Goal: Navigation & Orientation: Find specific page/section

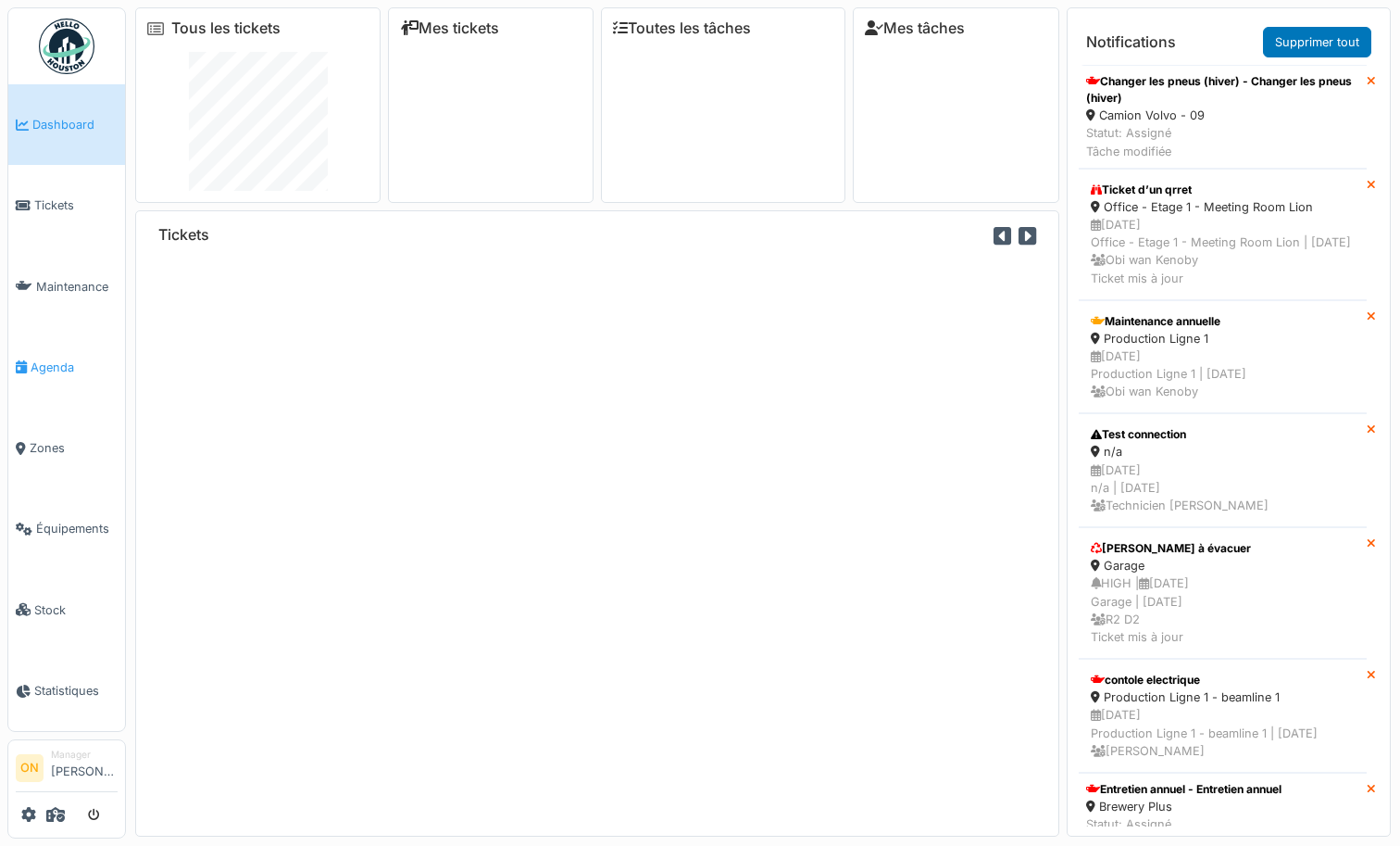
click at [51, 347] on link "Agenda" at bounding box center [67, 366] width 117 height 80
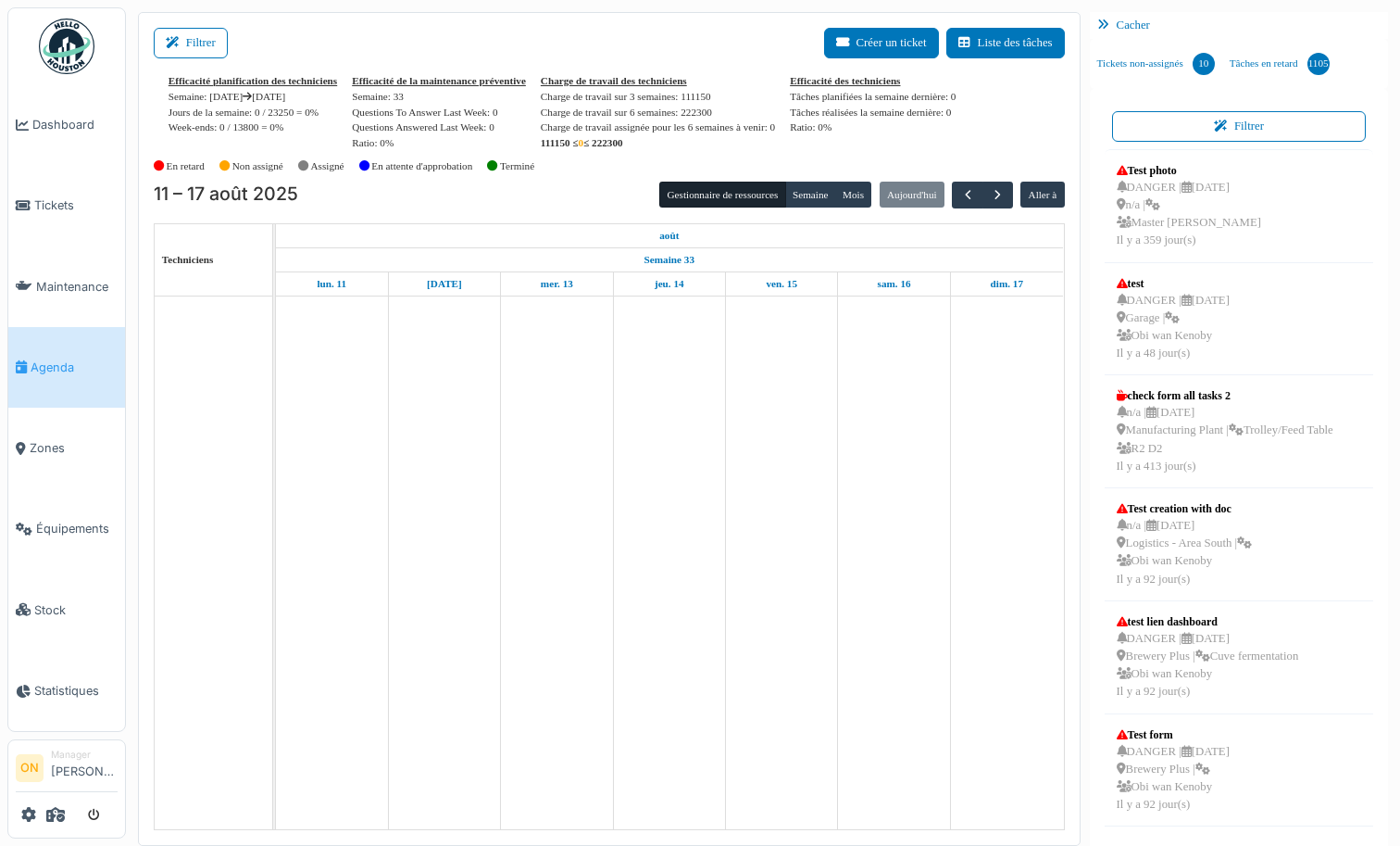
click at [40, 821] on div at bounding box center [67, 815] width 102 height 30
click at [64, 812] on icon at bounding box center [56, 814] width 19 height 15
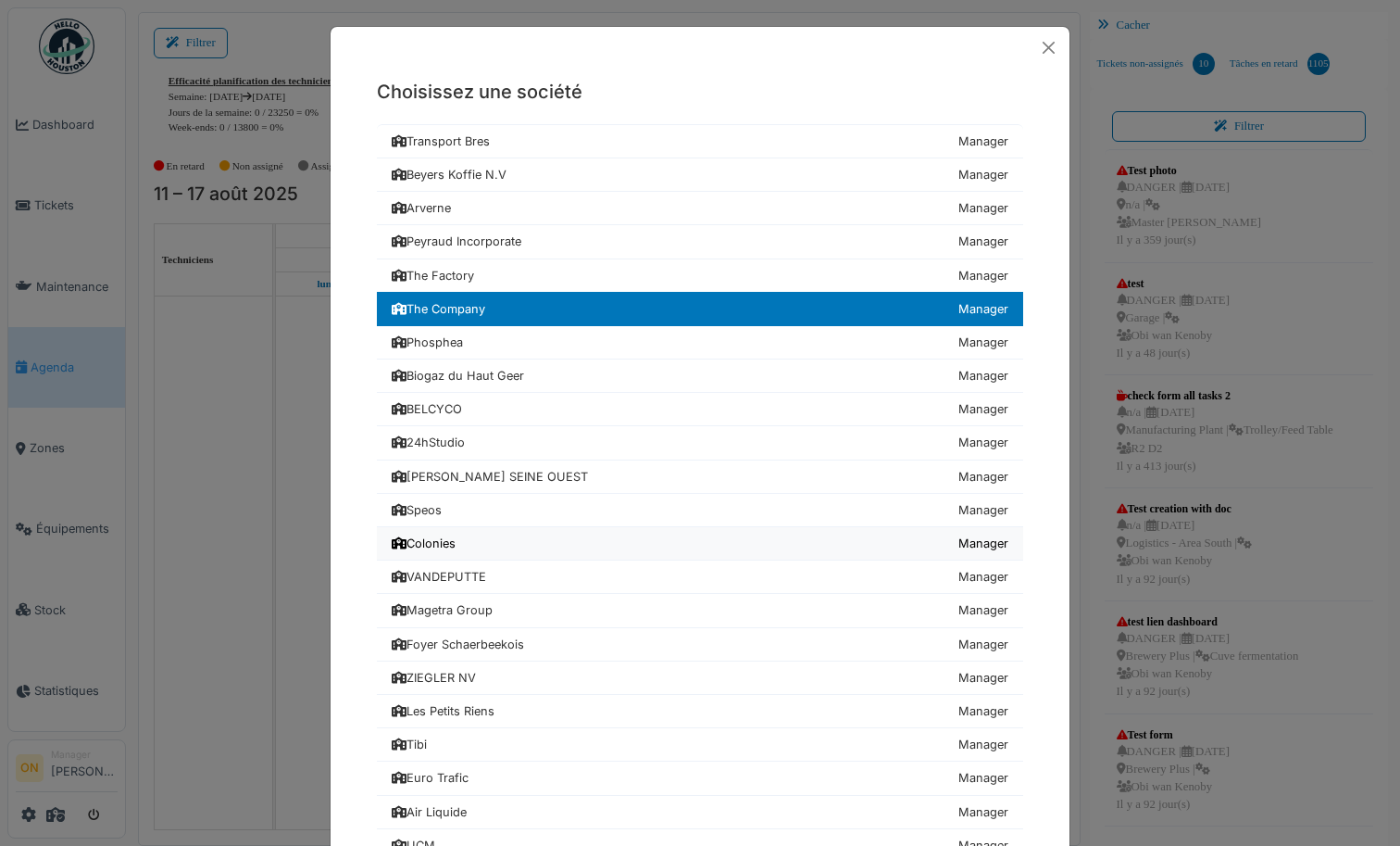
scroll to position [522, 0]
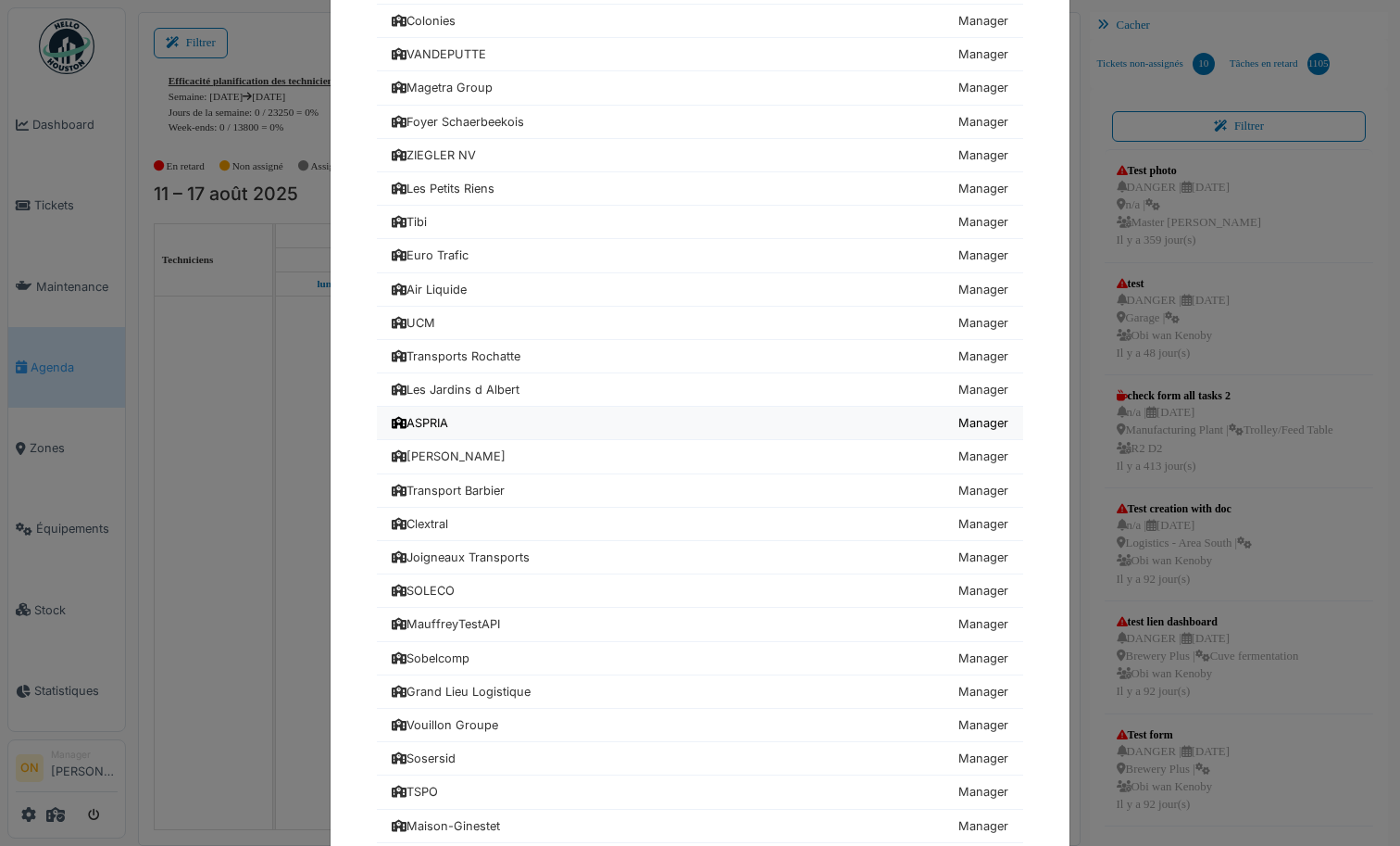
click at [439, 427] on div "ASPRIA" at bounding box center [420, 423] width 57 height 18
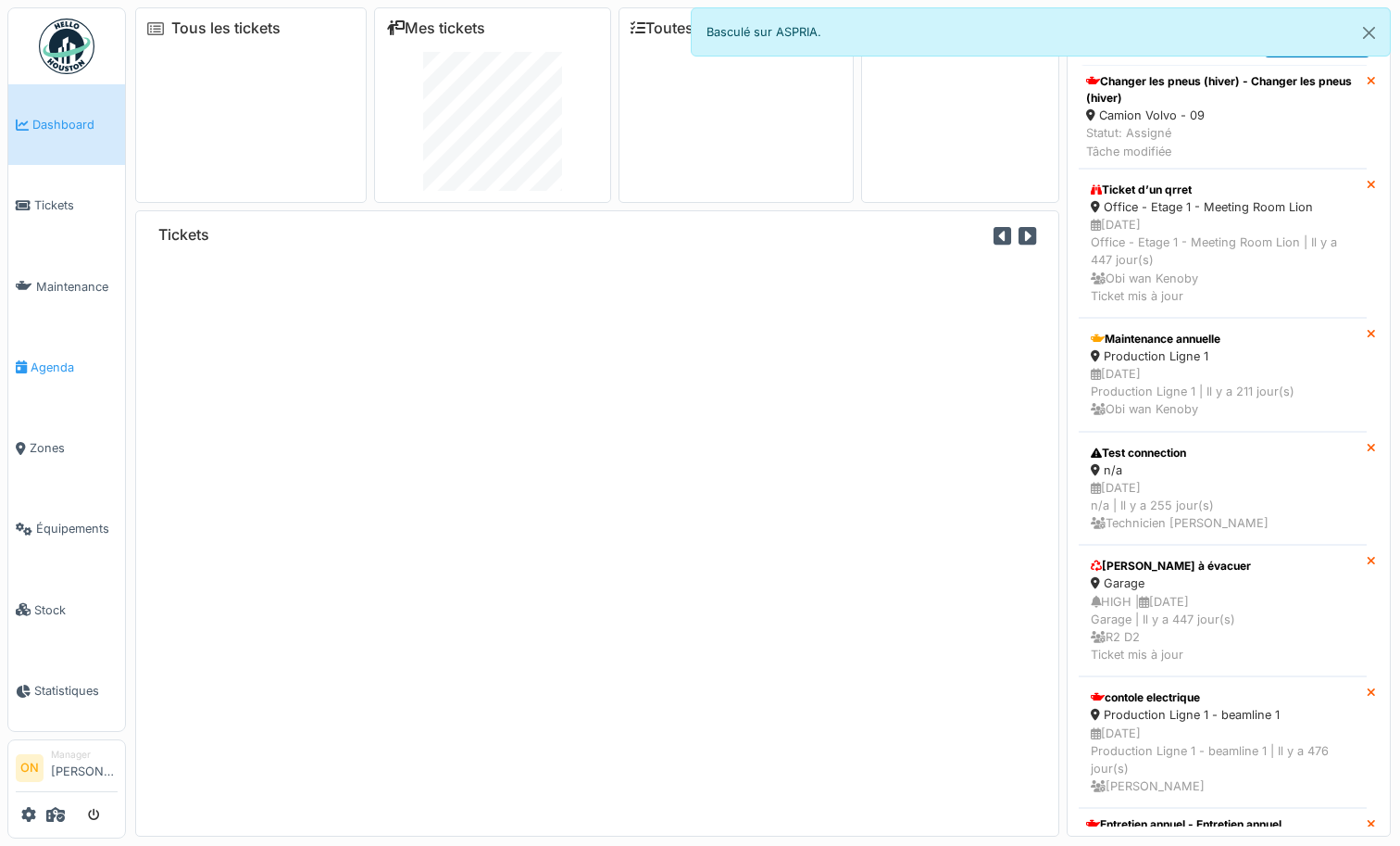
click at [41, 369] on link "Agenda" at bounding box center [67, 366] width 117 height 80
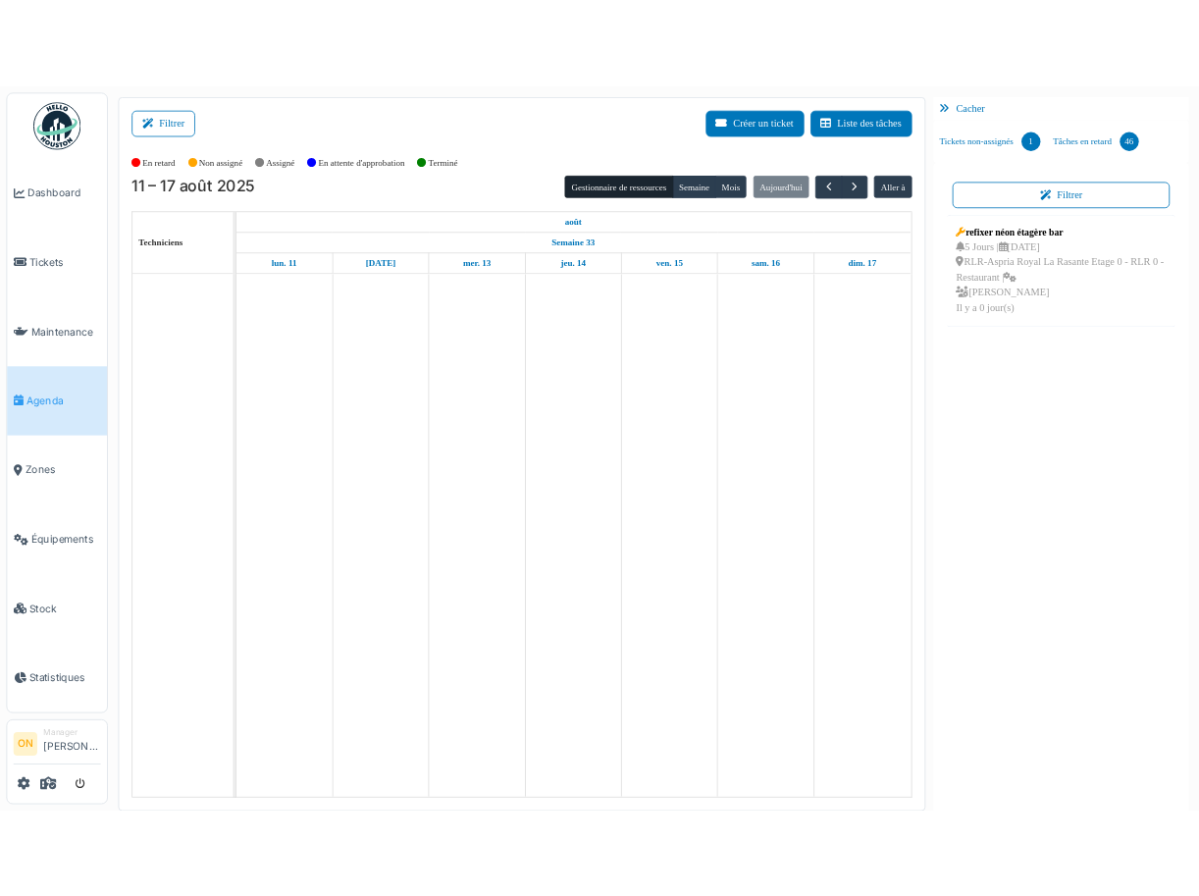
scroll to position [4, 0]
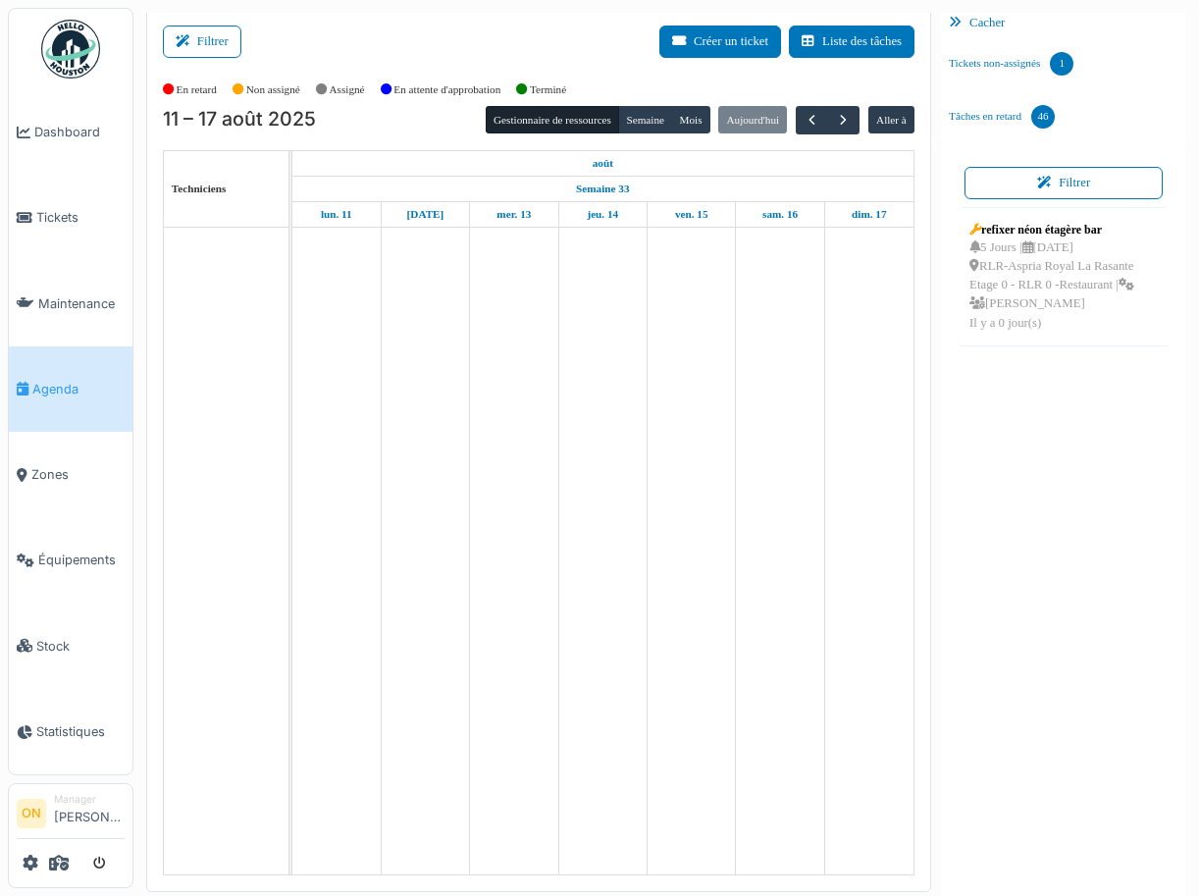
click at [393, 127] on div "11 – 17 août 2025 Gestionnaire de ressources Semaine Mois Aujourd'hui Aller à" at bounding box center [538, 120] width 751 height 28
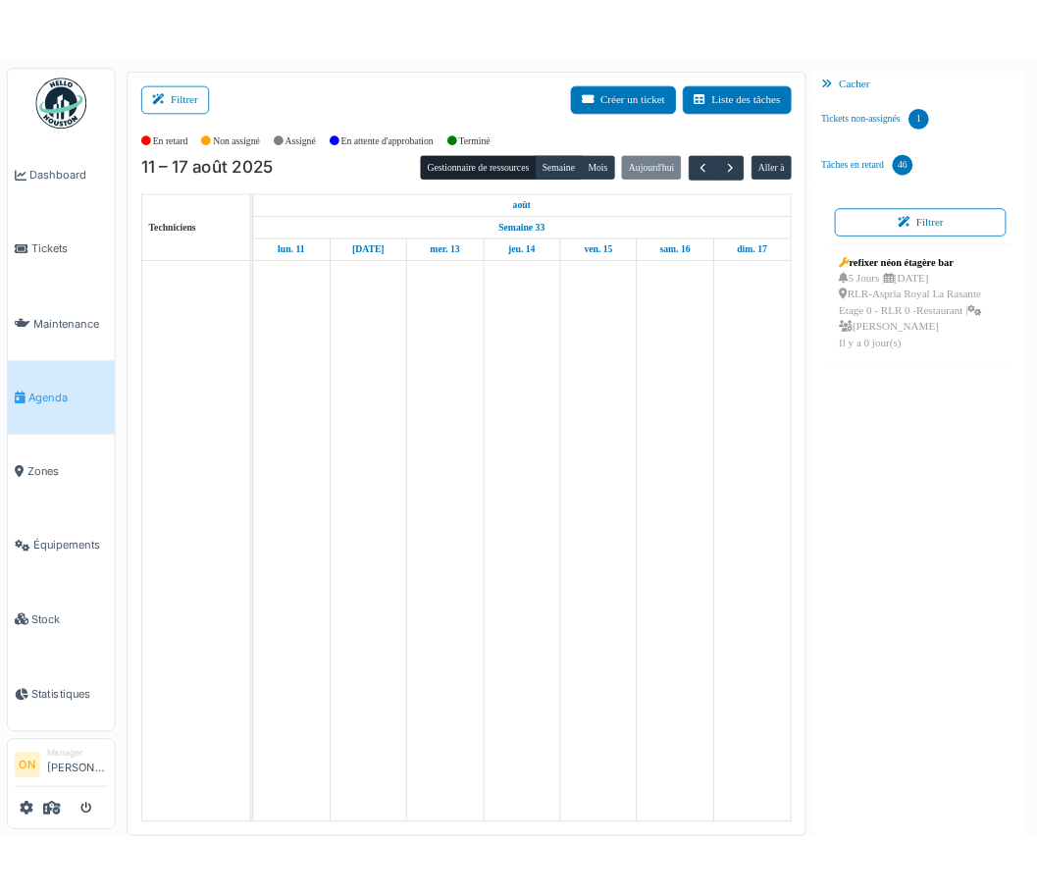
scroll to position [57, 0]
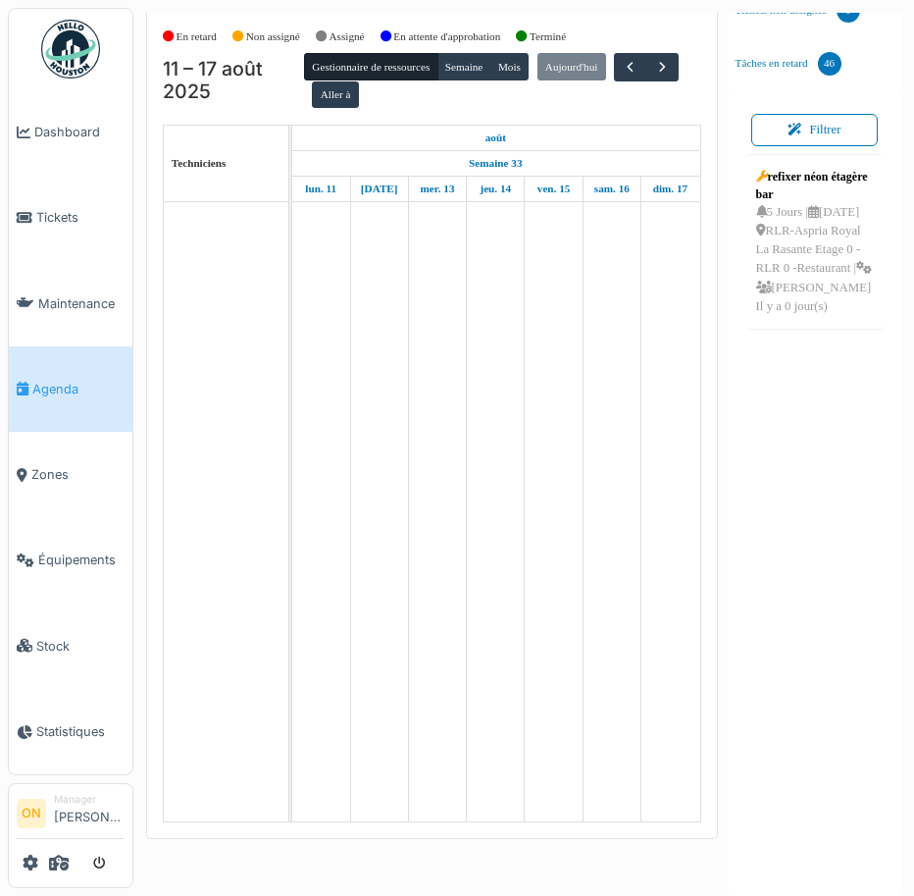
drag, startPoint x: 467, startPoint y: 275, endPoint x: 416, endPoint y: 263, distance: 52.4
click at [461, 274] on tr at bounding box center [495, 511] width 407 height 619
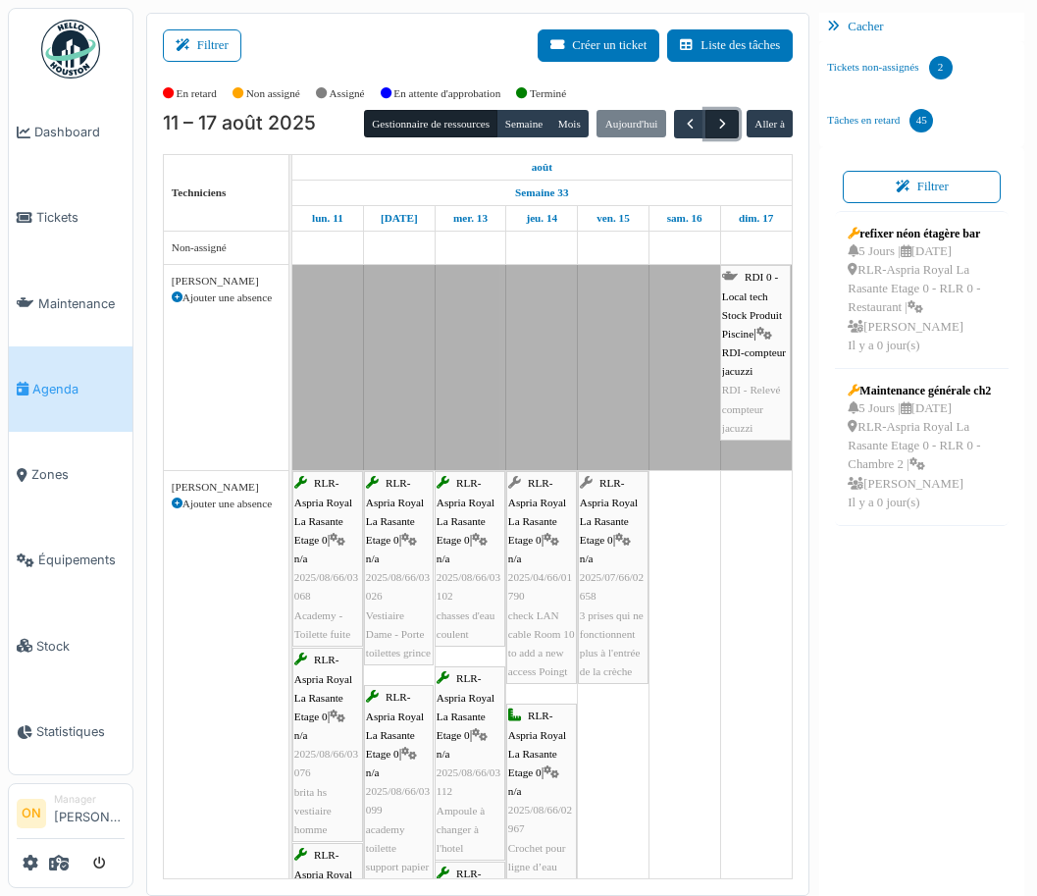
click at [716, 129] on span "button" at bounding box center [722, 124] width 17 height 17
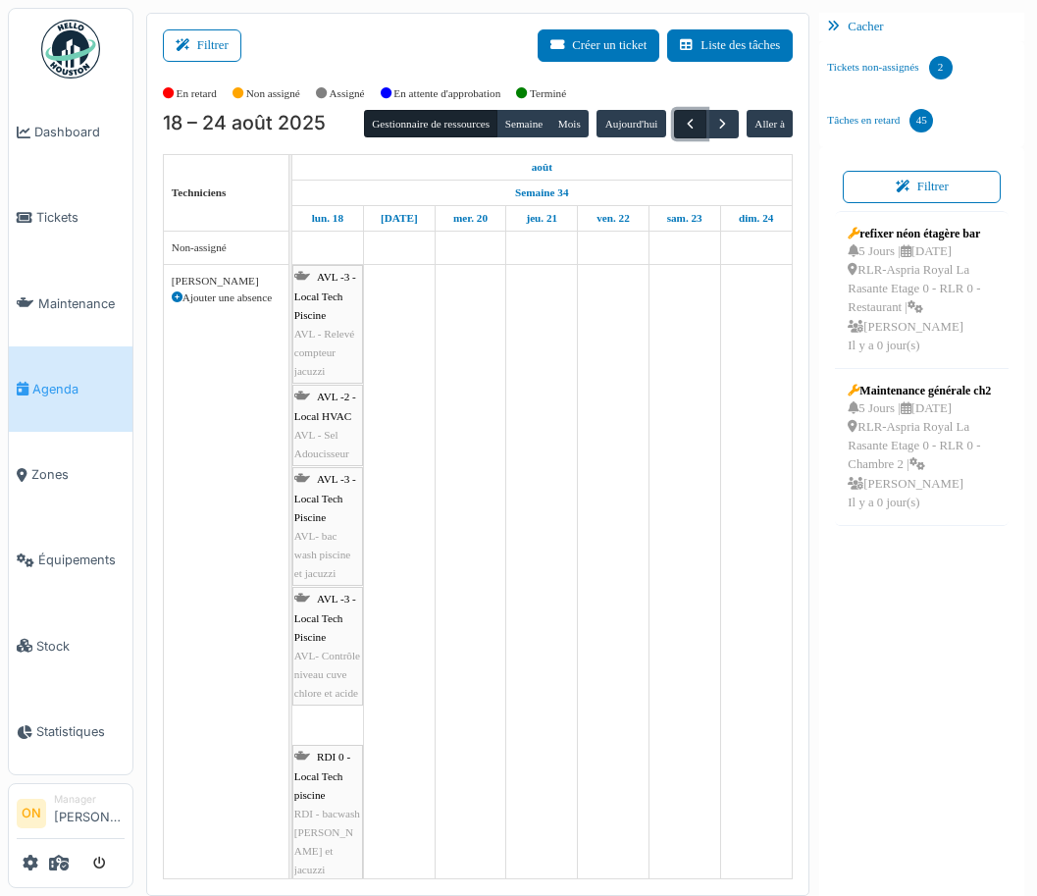
click at [687, 128] on span "button" at bounding box center [690, 124] width 17 height 17
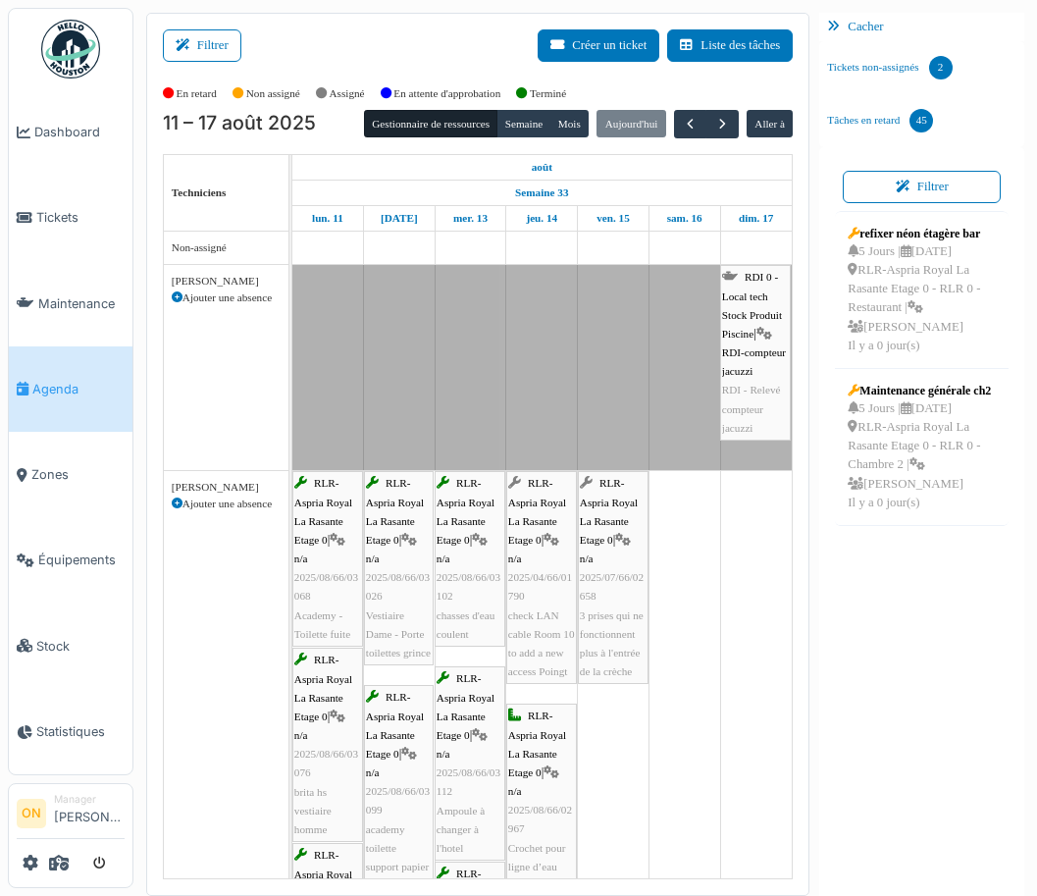
click at [406, 42] on div "Filtrer Créer un ticket Liste des tâches" at bounding box center [478, 53] width 631 height 48
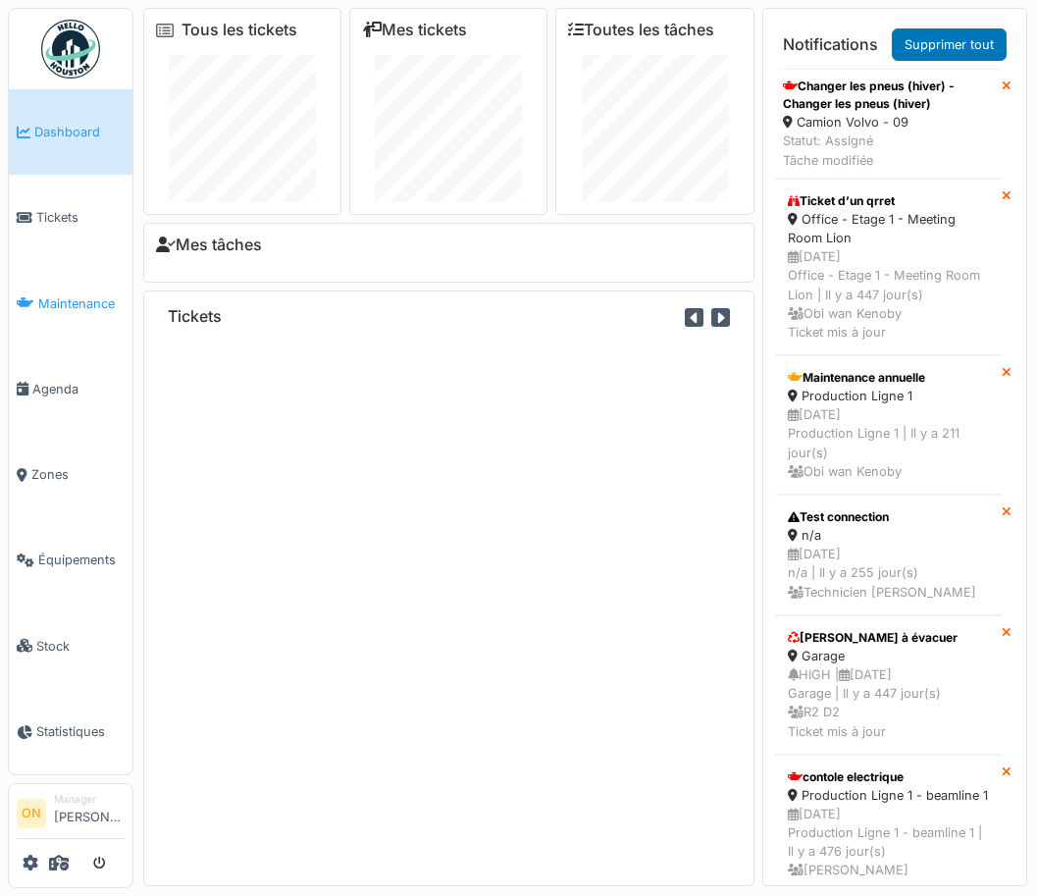
click at [68, 302] on span "Maintenance" at bounding box center [81, 303] width 86 height 19
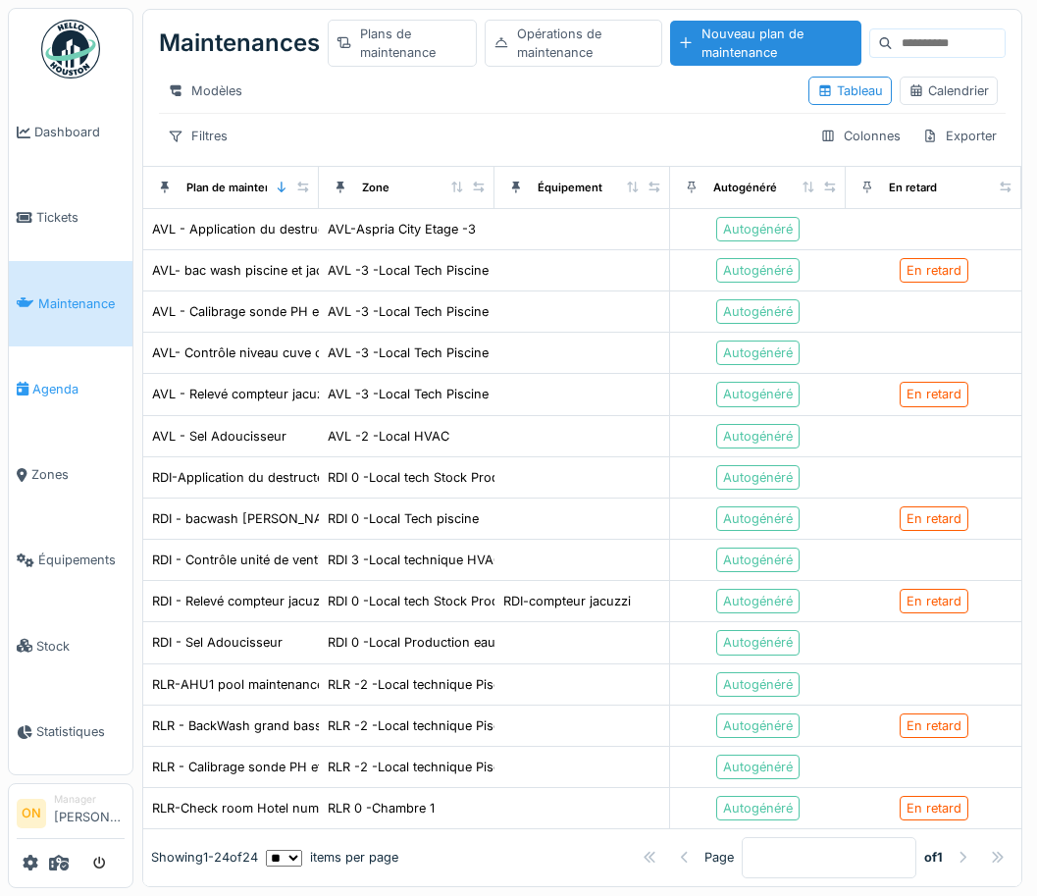
click at [54, 380] on span "Agenda" at bounding box center [78, 389] width 92 height 19
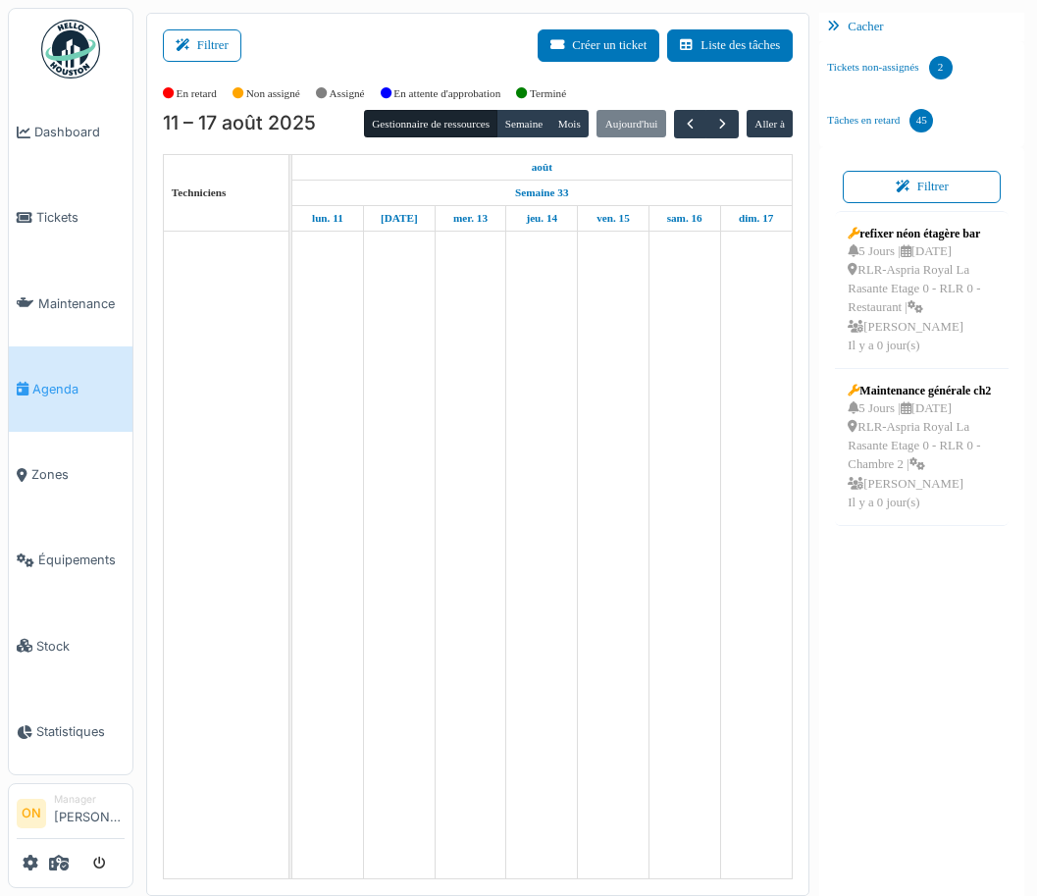
scroll to position [57, 0]
click at [714, 128] on span "button" at bounding box center [722, 124] width 17 height 17
click at [688, 125] on span "button" at bounding box center [690, 124] width 17 height 17
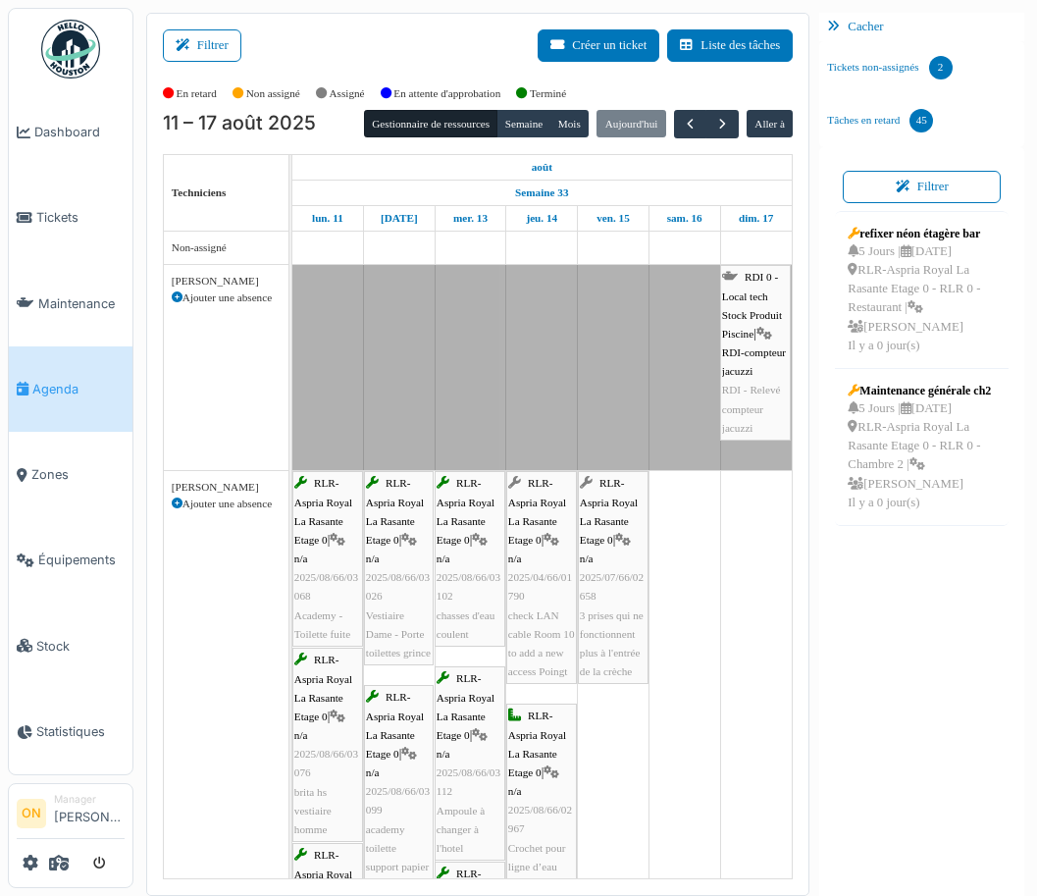
click at [297, 49] on div "Filtrer Créer un ticket Liste des tâches" at bounding box center [478, 53] width 631 height 48
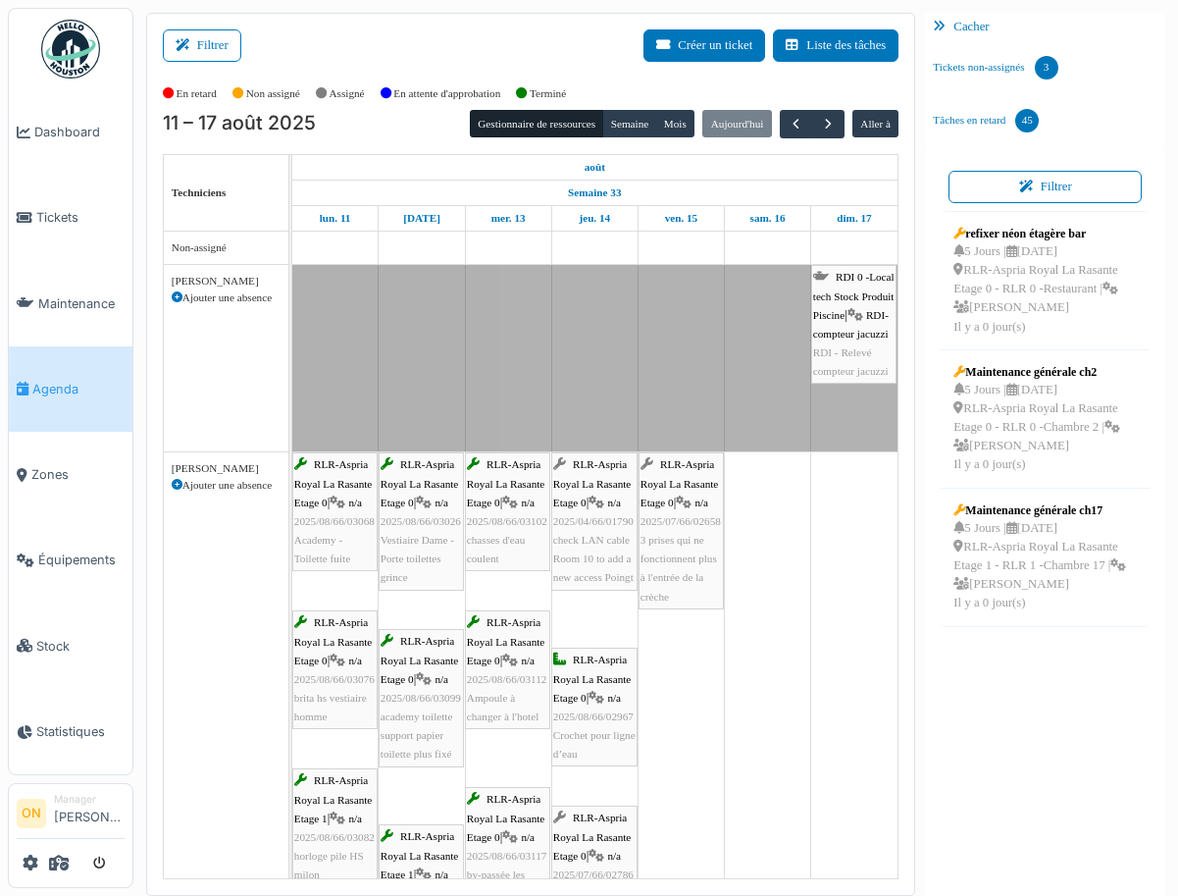
click at [393, 52] on div "Filtrer Créer un ticket Liste des tâches" at bounding box center [531, 53] width 737 height 48
click at [822, 125] on span "button" at bounding box center [828, 124] width 17 height 17
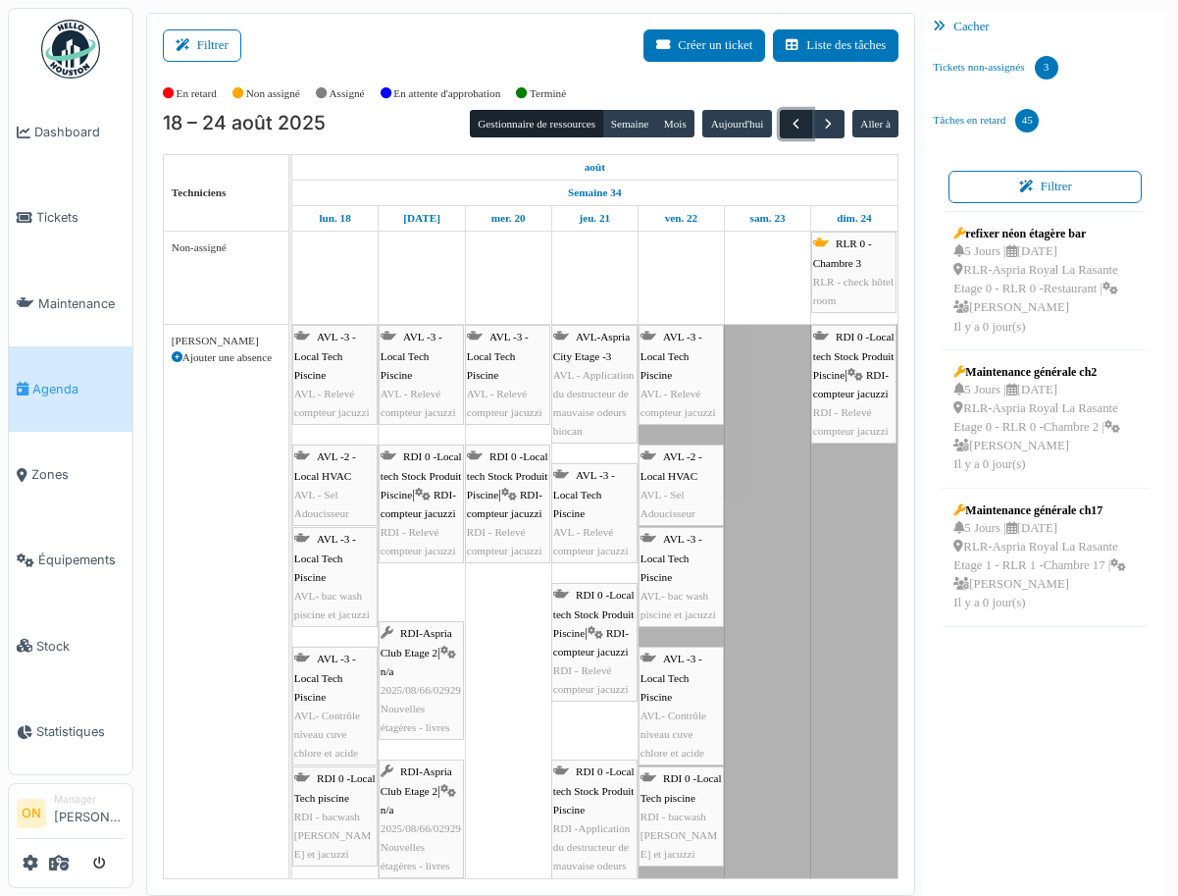
click at [788, 127] on span "button" at bounding box center [796, 124] width 17 height 17
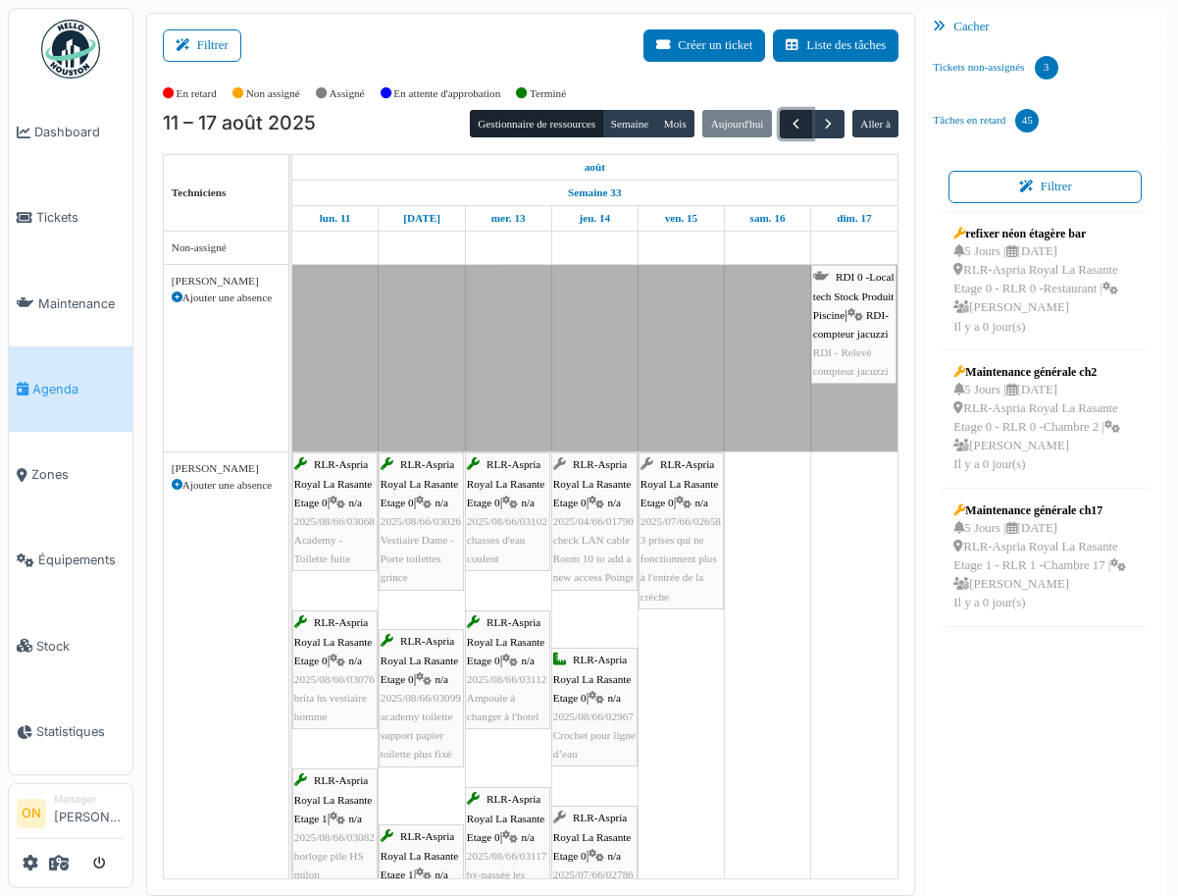
click at [788, 127] on span "button" at bounding box center [796, 124] width 17 height 17
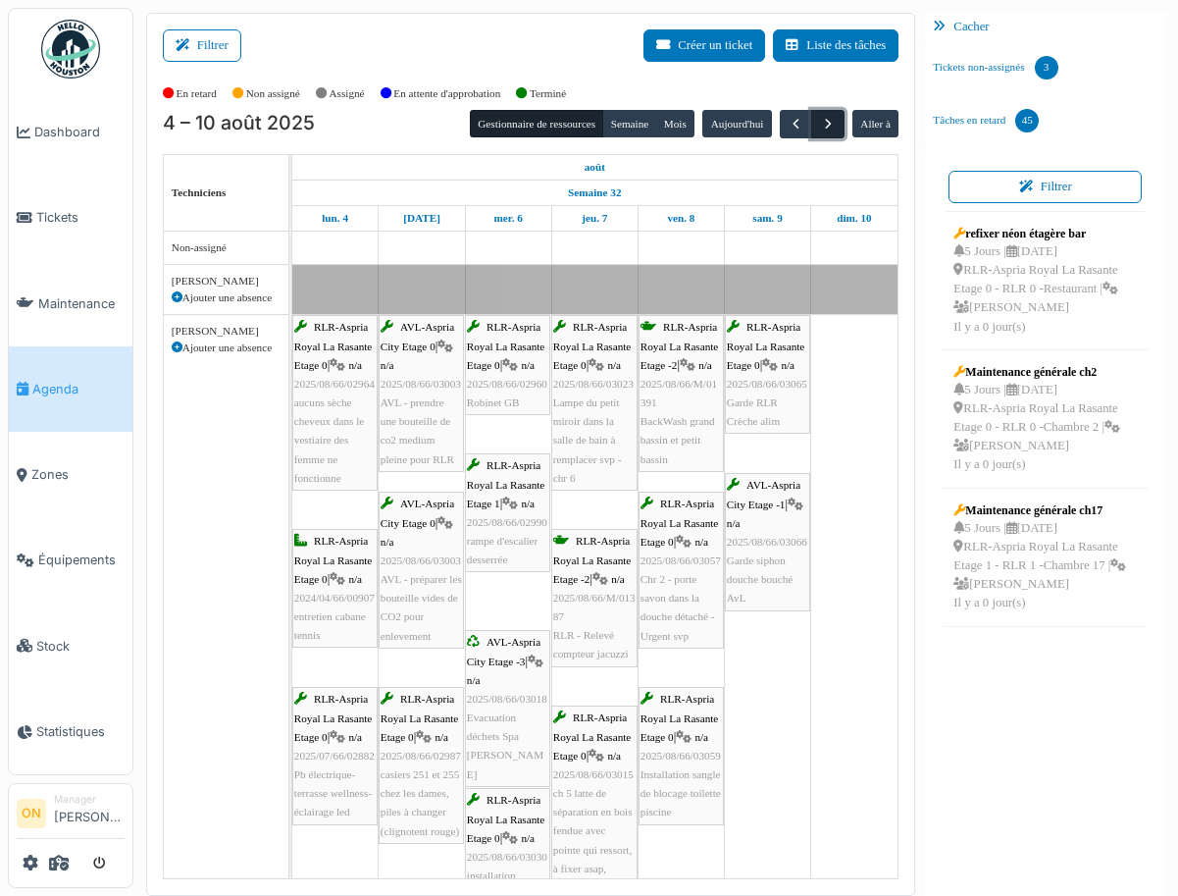
click at [823, 126] on span "button" at bounding box center [828, 124] width 17 height 17
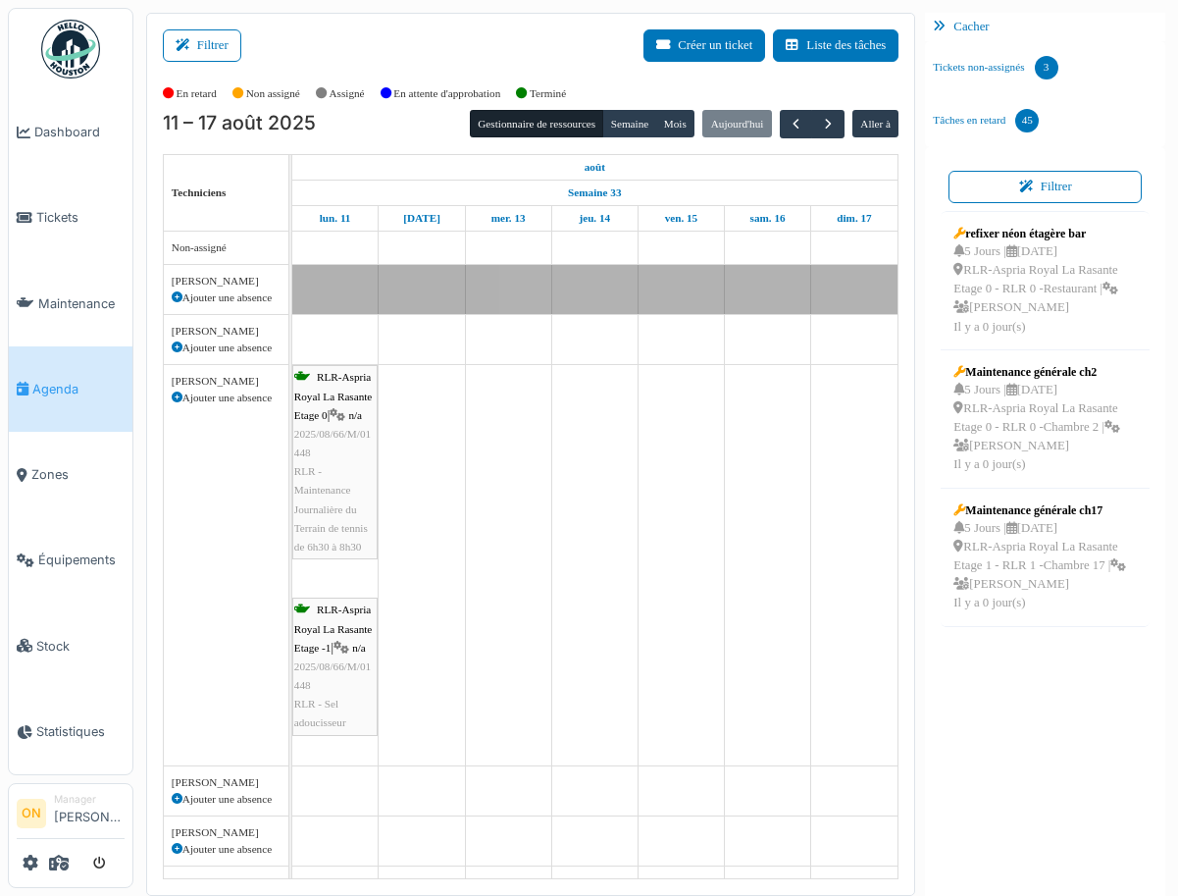
click at [393, 51] on div "Filtrer Créer un ticket Liste des tâches" at bounding box center [531, 53] width 737 height 48
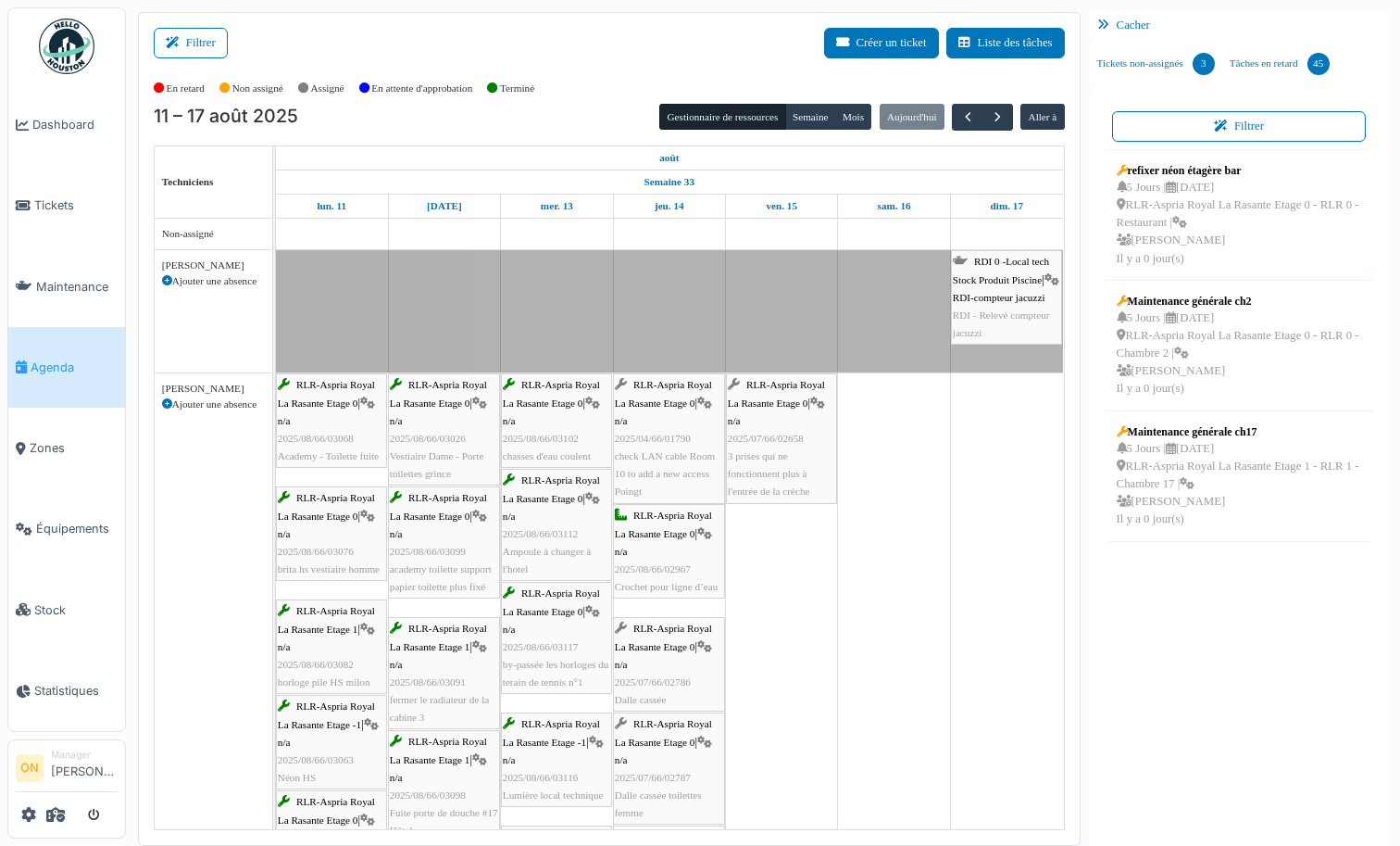
click at [614, 65] on div "Filtrer Créer un ticket Liste des tâches" at bounding box center [609, 50] width 911 height 45
drag, startPoint x: 579, startPoint y: 82, endPoint x: 131, endPoint y: 84, distance: 448.0
click at [124, 84] on body "Choisissez une société Transport Bres Manager Beyers Koffie N.V Manager Arverne…" at bounding box center [700, 423] width 1400 height 846
click at [411, 27] on div "Filtrer Créer un ticket Liste des tâches" at bounding box center [609, 50] width 911 height 45
click at [418, 27] on div "Filtrer Créer un ticket Liste des tâches" at bounding box center [609, 50] width 911 height 45
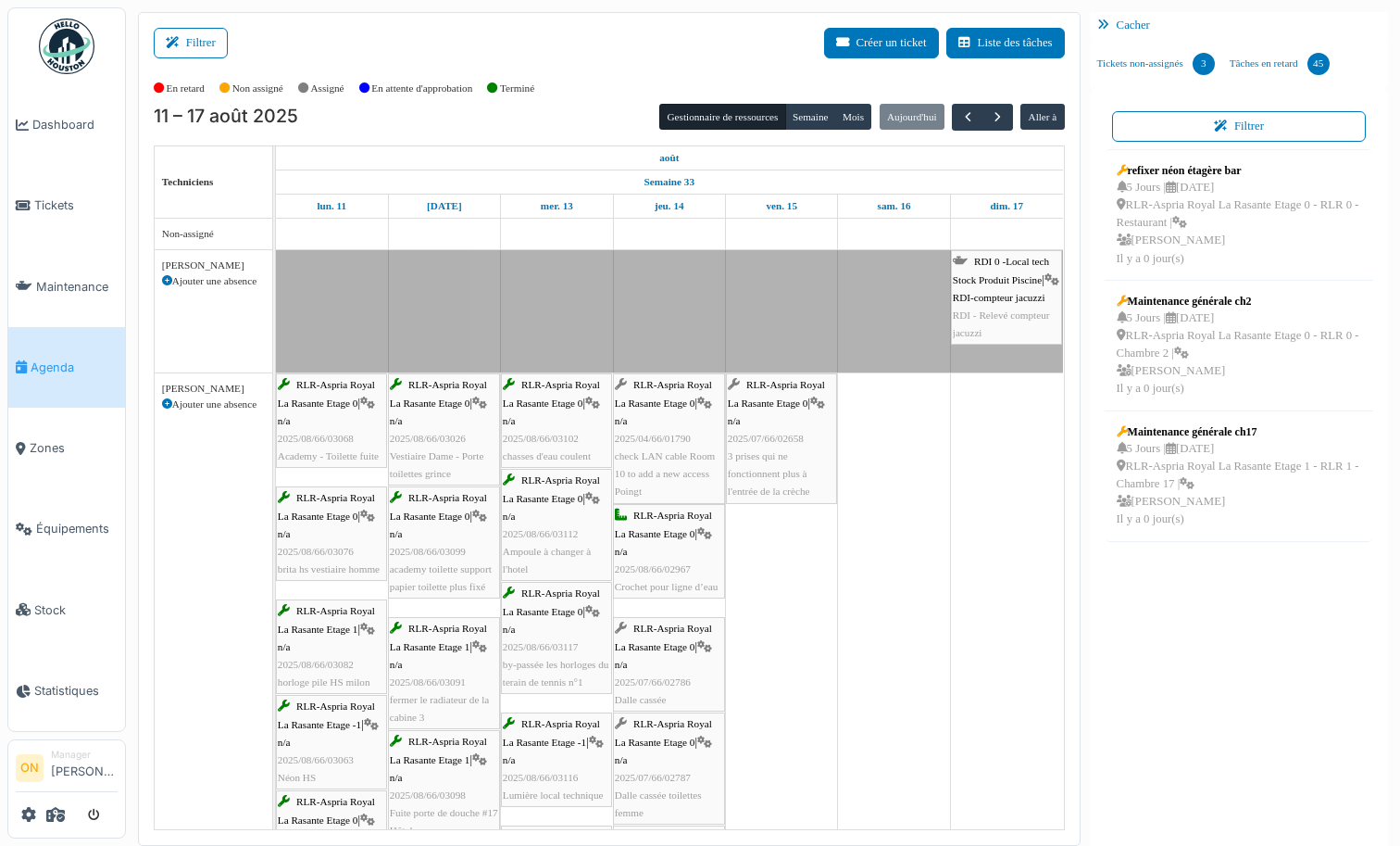
click at [377, 49] on div "Filtrer Créer un ticket Liste des tâches" at bounding box center [609, 50] width 911 height 45
drag, startPoint x: 376, startPoint y: 49, endPoint x: 366, endPoint y: 52, distance: 10.4
click at [375, 49] on div "Filtrer Créer un ticket Liste des tâches" at bounding box center [609, 50] width 911 height 45
click at [400, 53] on div "Filtrer Créer un ticket Liste des tâches" at bounding box center [609, 50] width 911 height 45
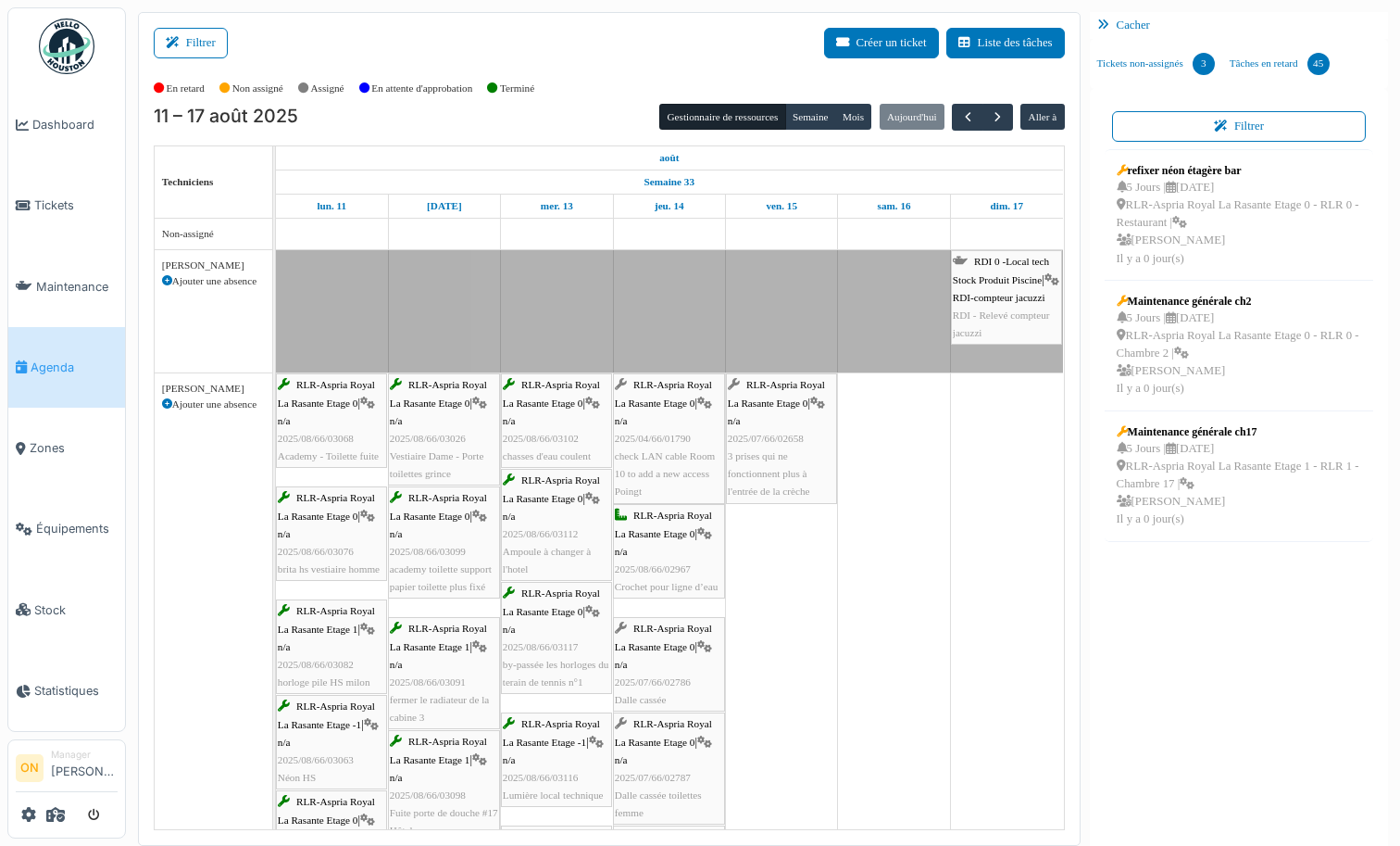
click at [298, 76] on div "Non assigné" at bounding box center [259, 89] width 78 height 30
drag, startPoint x: 591, startPoint y: 59, endPoint x: 644, endPoint y: 107, distance: 71.5
click at [604, 70] on div "Filtrer Créer un ticket Liste des tâches" at bounding box center [609, 50] width 911 height 45
click at [1000, 114] on span "button" at bounding box center [998, 117] width 16 height 16
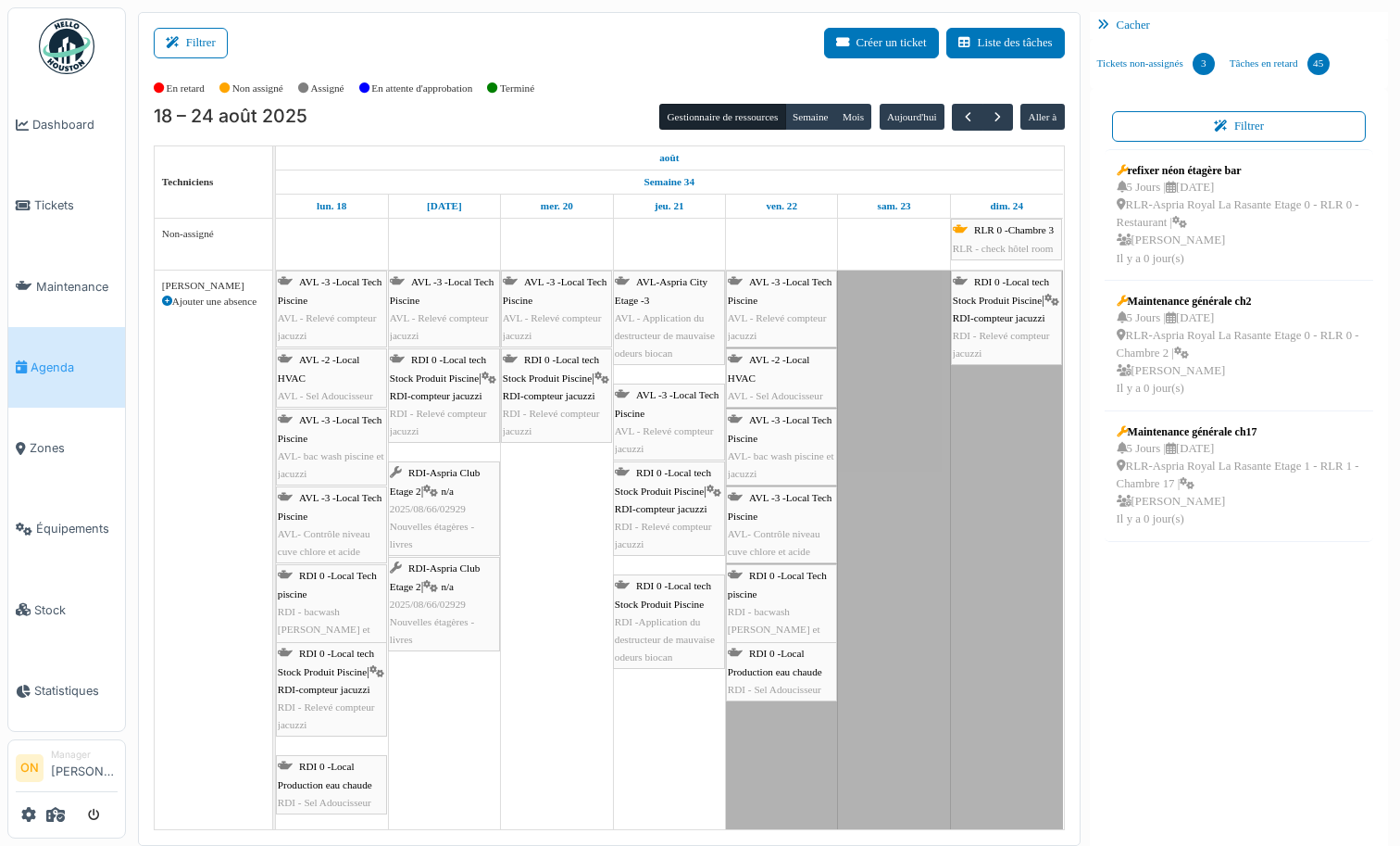
click at [551, 45] on div "Filtrer Créer un ticket Liste des tâches" at bounding box center [609, 50] width 911 height 45
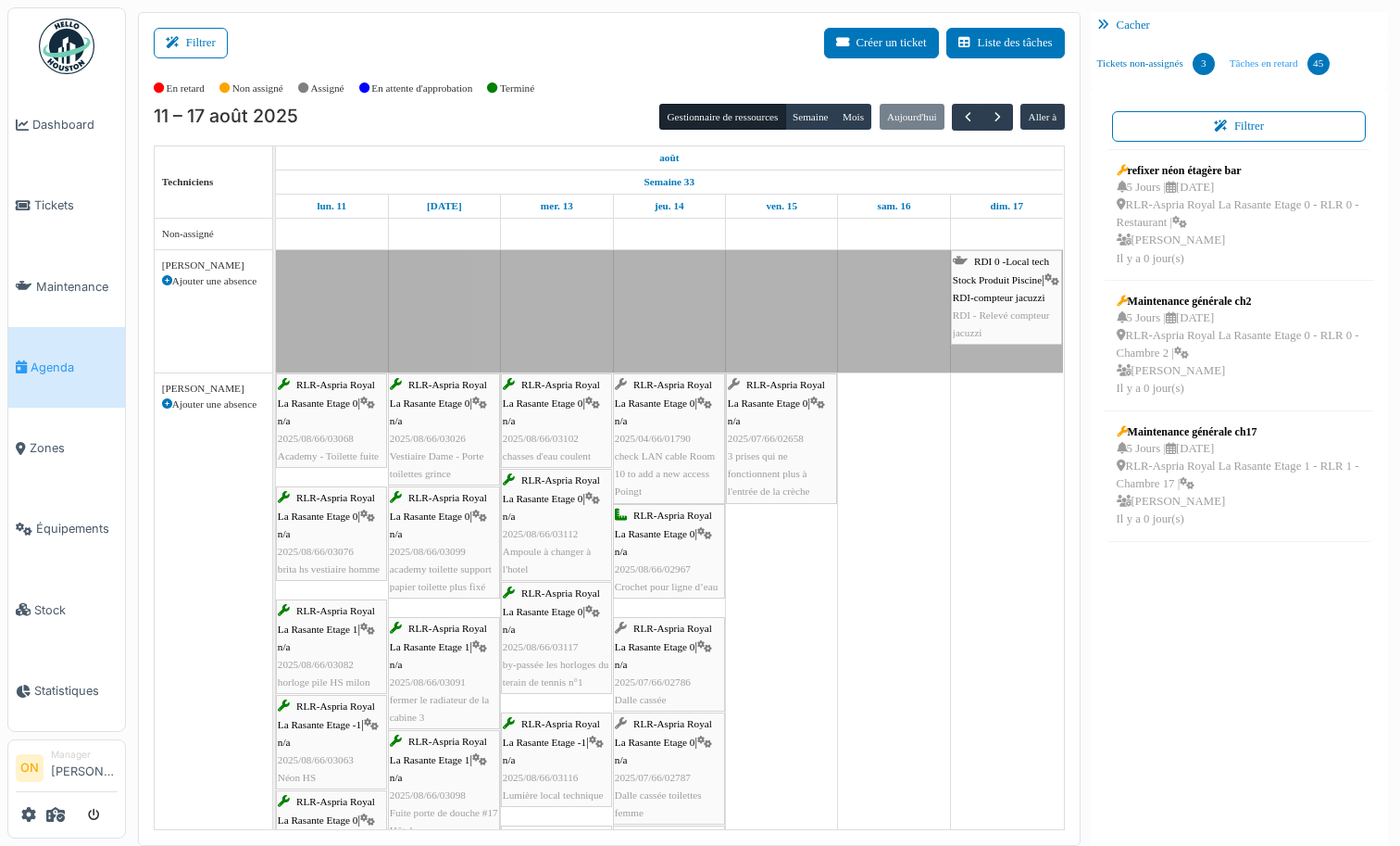
click at [1278, 66] on link "Tâches en retard 45" at bounding box center [1280, 63] width 115 height 50
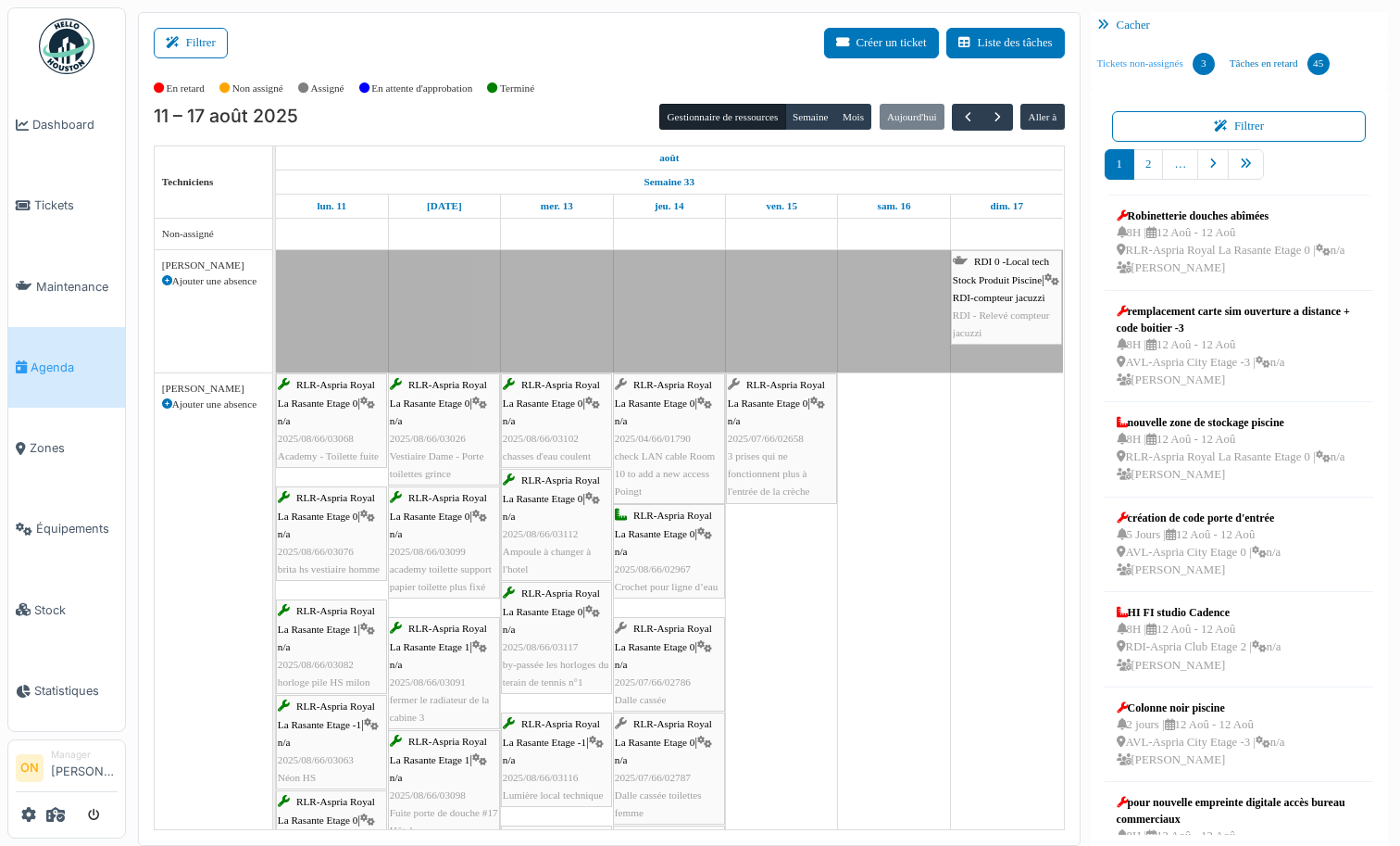
click at [1109, 68] on link "Tickets non-assignés 3" at bounding box center [1156, 63] width 132 height 50
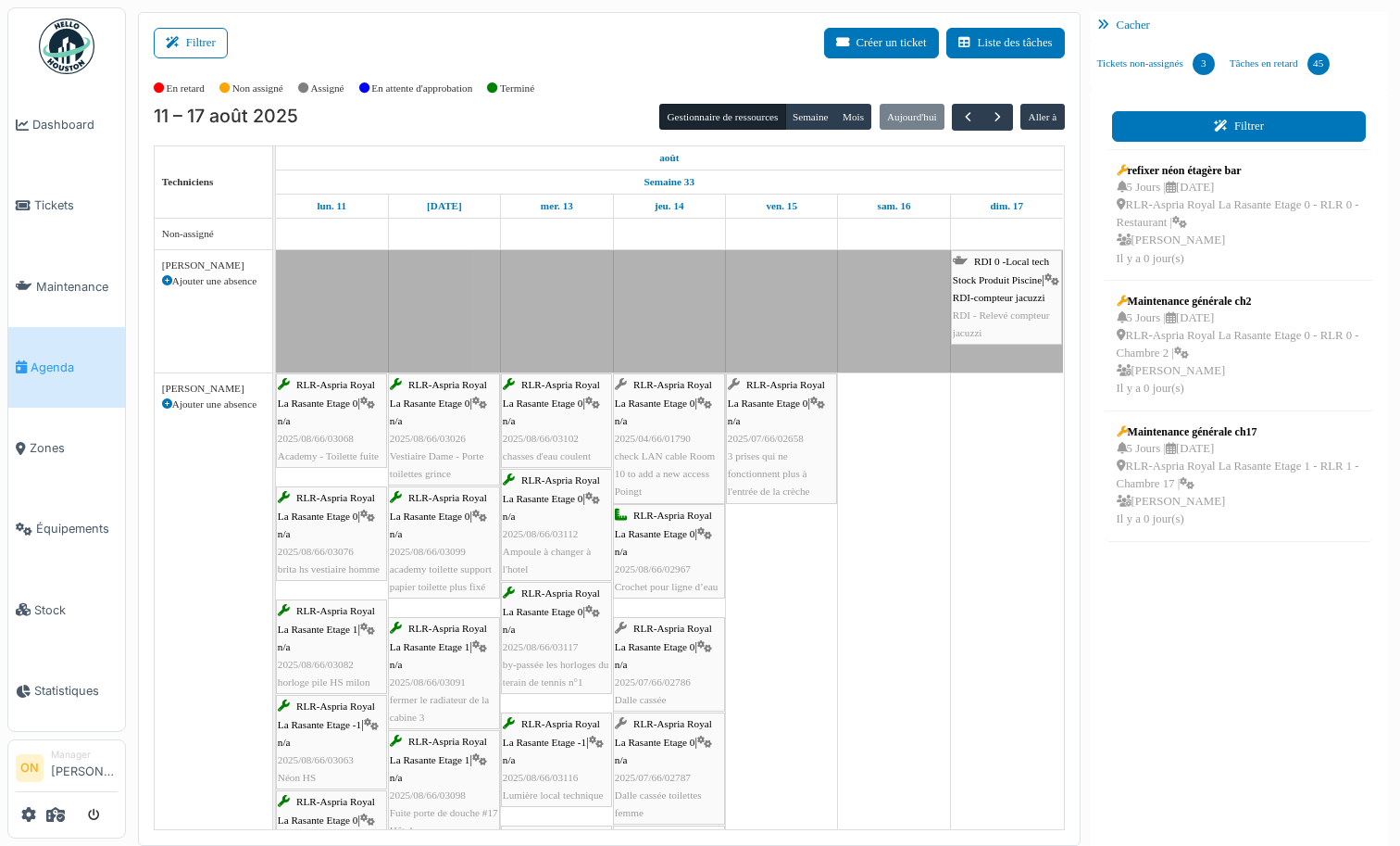
drag, startPoint x: 1281, startPoint y: 59, endPoint x: 1239, endPoint y: 126, distance: 79.1
click at [1281, 62] on link "Tâches en retard 45" at bounding box center [1280, 63] width 115 height 50
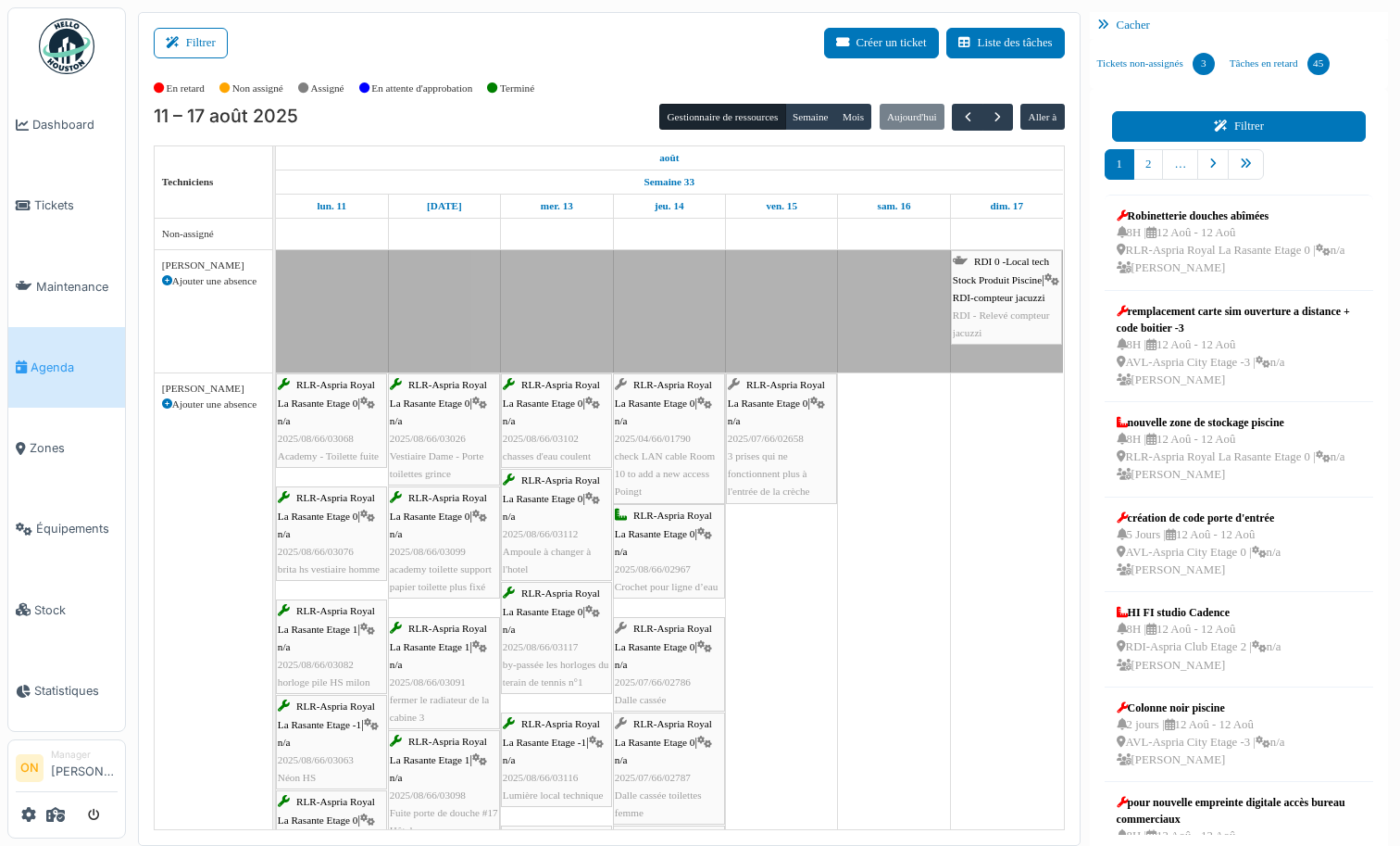
click at [1223, 128] on icon at bounding box center [1224, 127] width 21 height 12
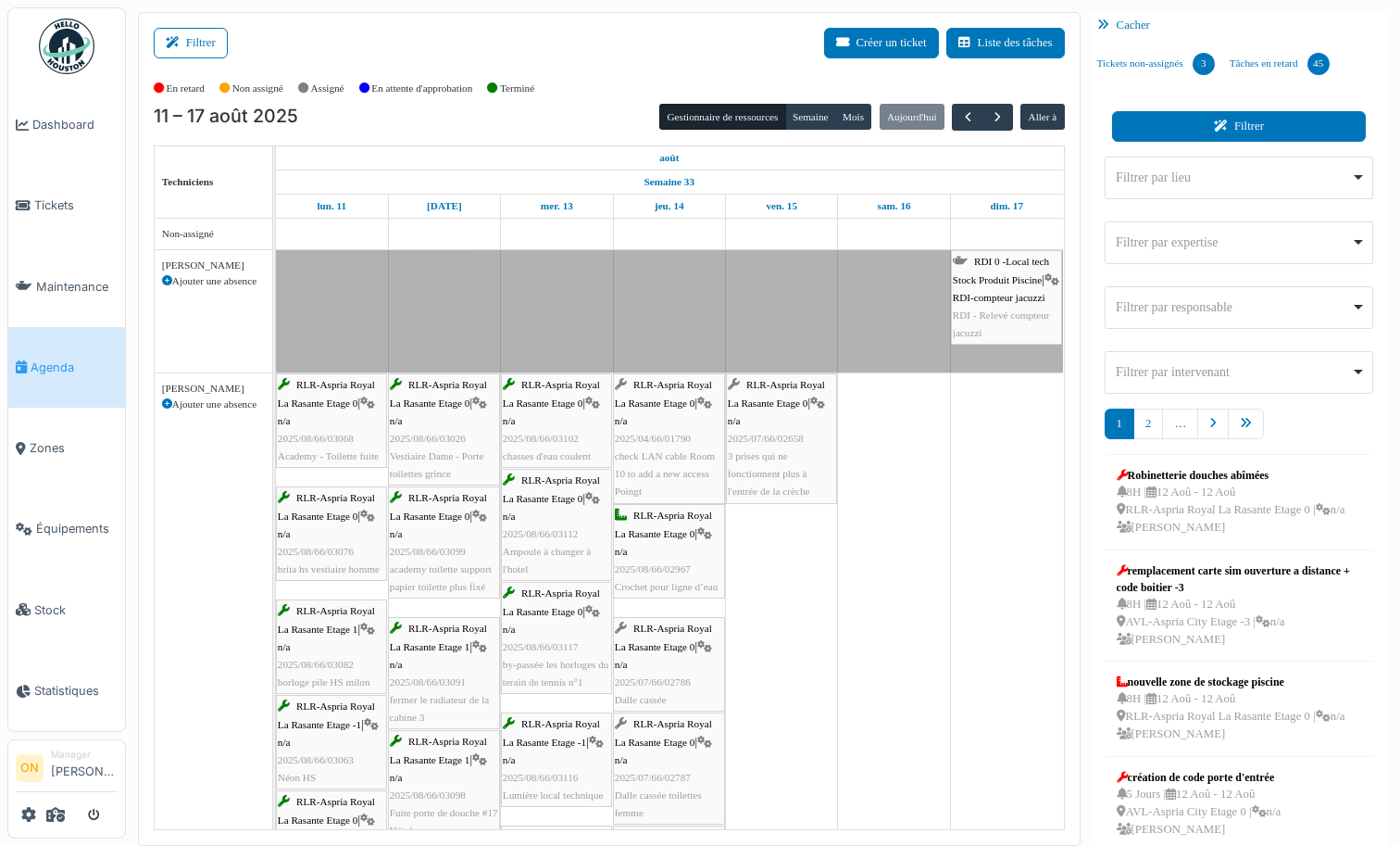
drag, startPoint x: 1296, startPoint y: 68, endPoint x: 1268, endPoint y: 113, distance: 53.0
click at [1295, 69] on link "Tâches en retard 45" at bounding box center [1280, 63] width 115 height 50
click at [1219, 415] on link "pager" at bounding box center [1212, 424] width 31 height 30
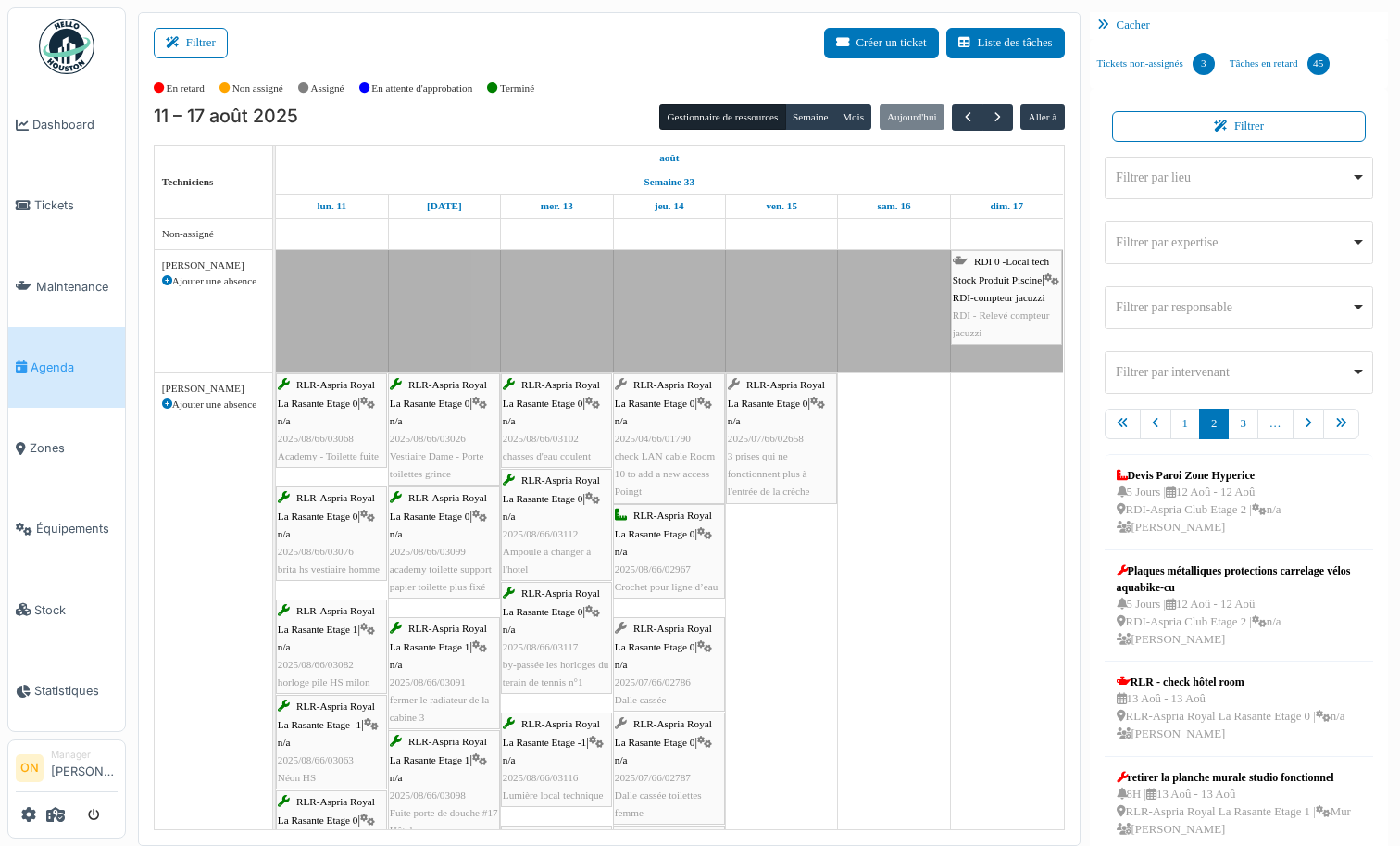
click at [1209, 430] on link "2" at bounding box center [1213, 424] width 29 height 30
click at [1312, 424] on icon "pager" at bounding box center [1308, 423] width 8 height 12
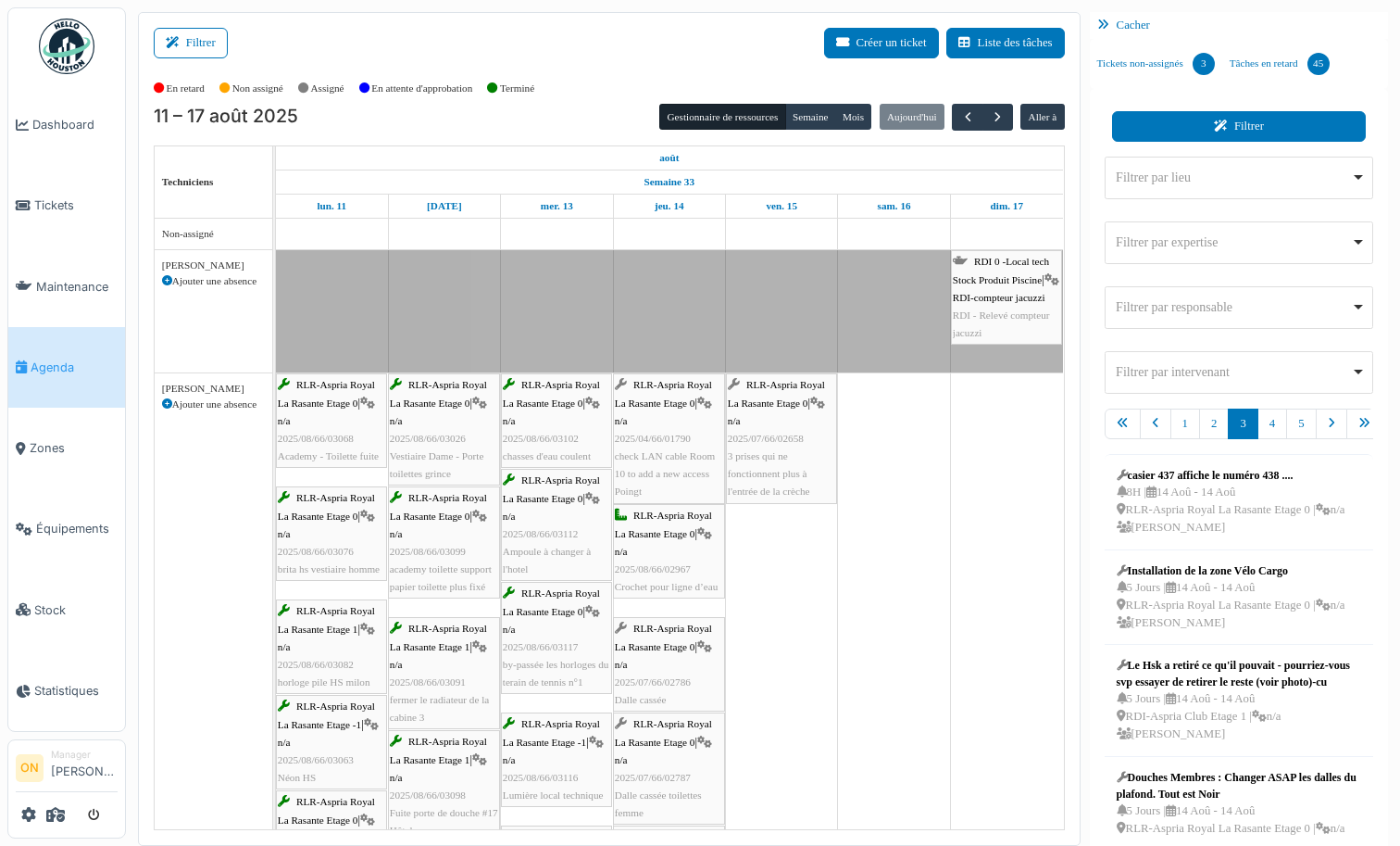
click at [1246, 118] on button "Filtrer" at bounding box center [1240, 127] width 255 height 30
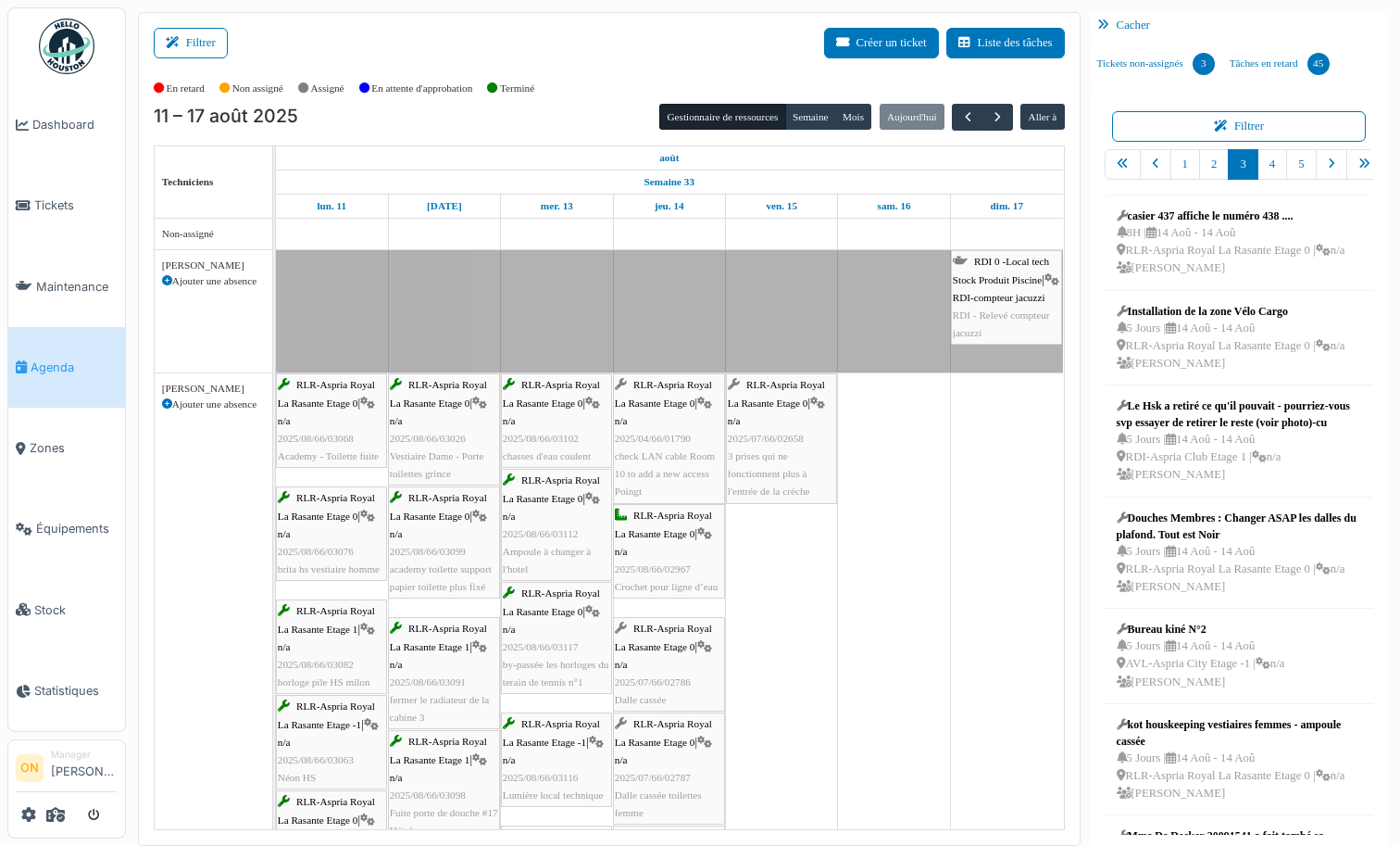
click at [657, 47] on div "Filtrer Créer un ticket Liste des tâches" at bounding box center [609, 50] width 911 height 45
click at [1126, 25] on div "Cacher" at bounding box center [1240, 25] width 299 height 26
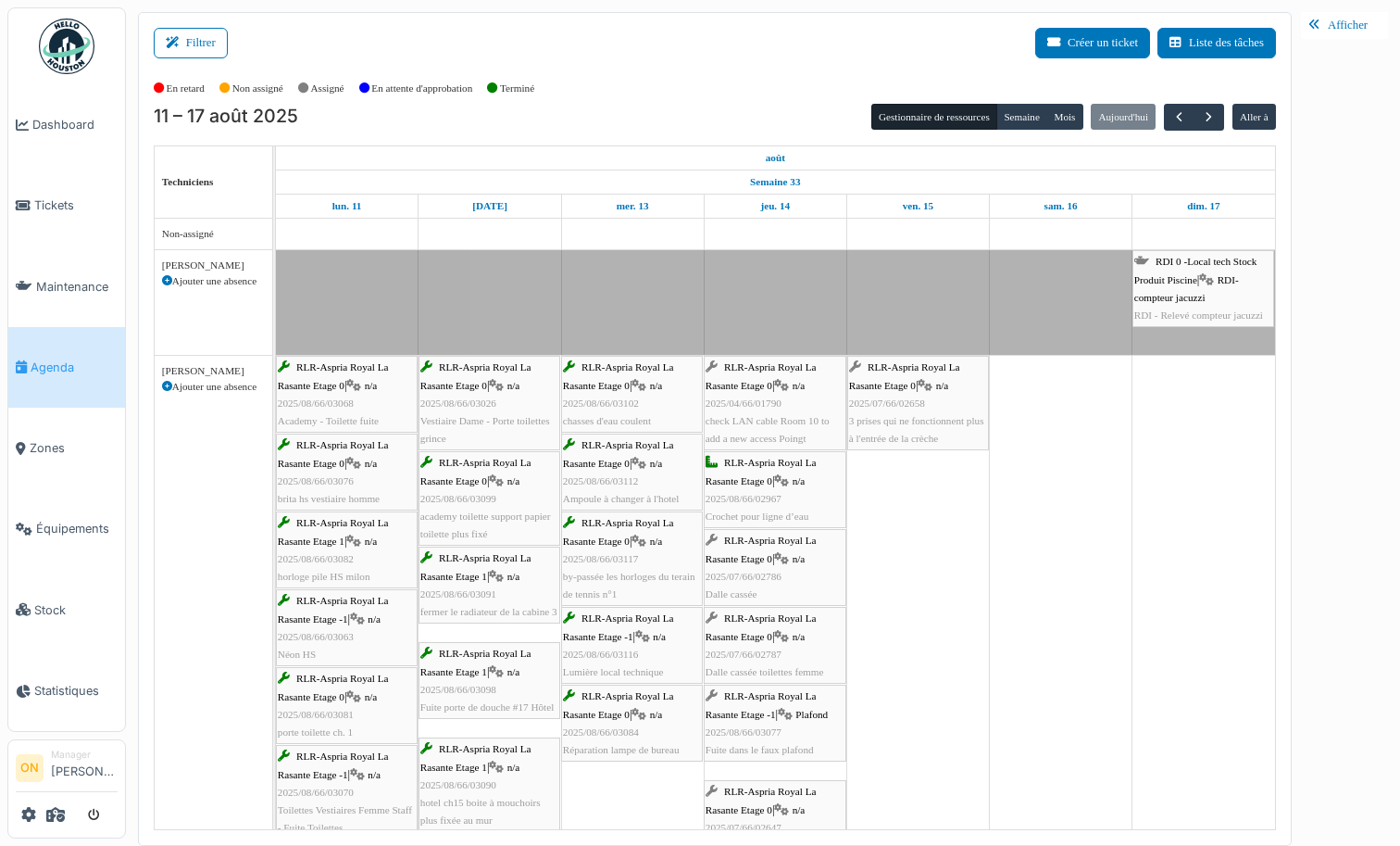
click at [666, 47] on div "Filtrer Créer un ticket Liste des tâches" at bounding box center [715, 50] width 1122 height 45
click at [1023, 115] on button "Semaine" at bounding box center [1022, 116] width 51 height 25
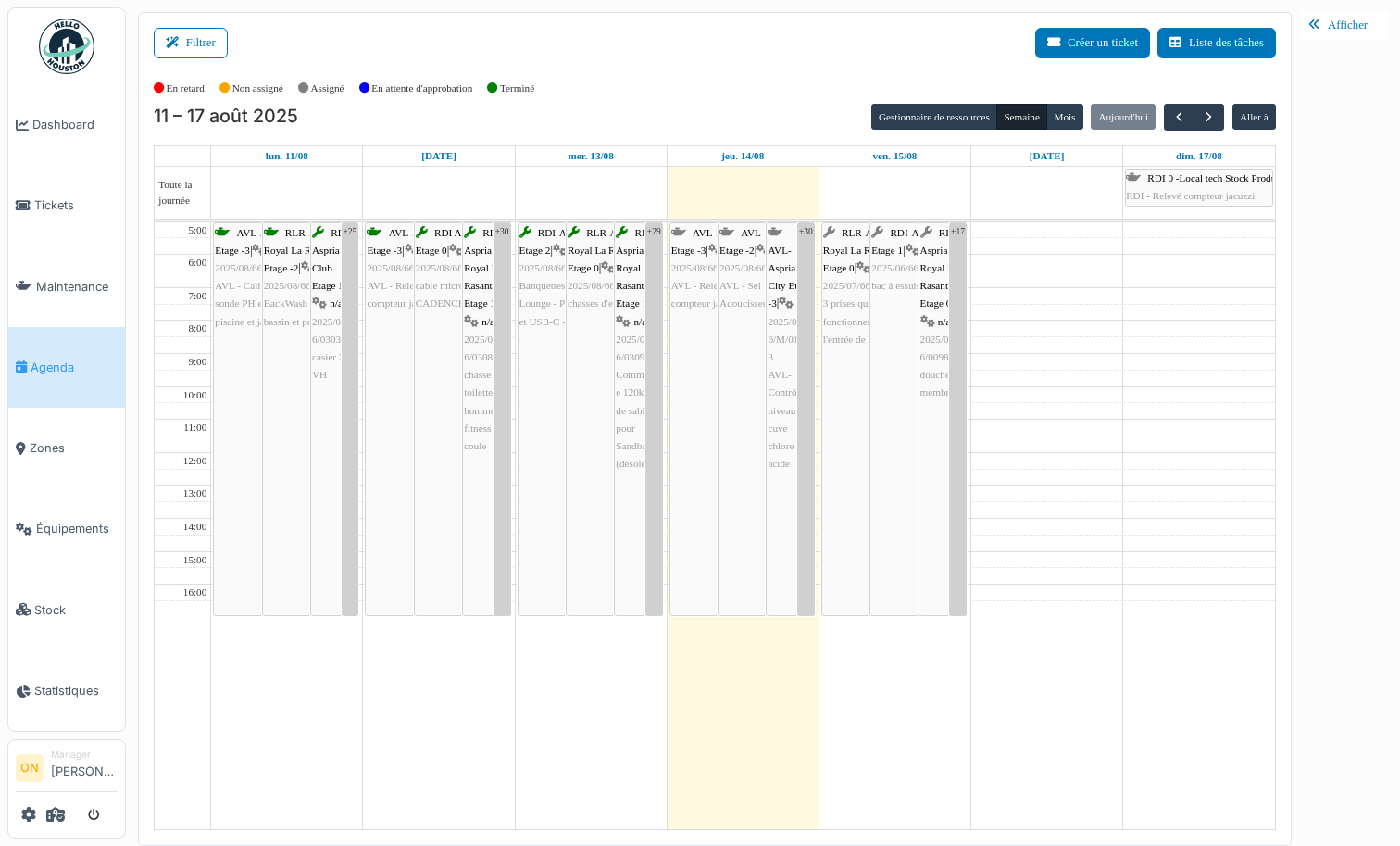
click at [793, 59] on div "Filtrer Créer un ticket Liste des tâches" at bounding box center [715, 50] width 1122 height 45
click at [673, 74] on div "En retard Non assigné Assigné En attente d'approbation Terminé" at bounding box center [715, 89] width 1122 height 30
click at [62, 124] on span "Dashboard" at bounding box center [75, 125] width 85 height 18
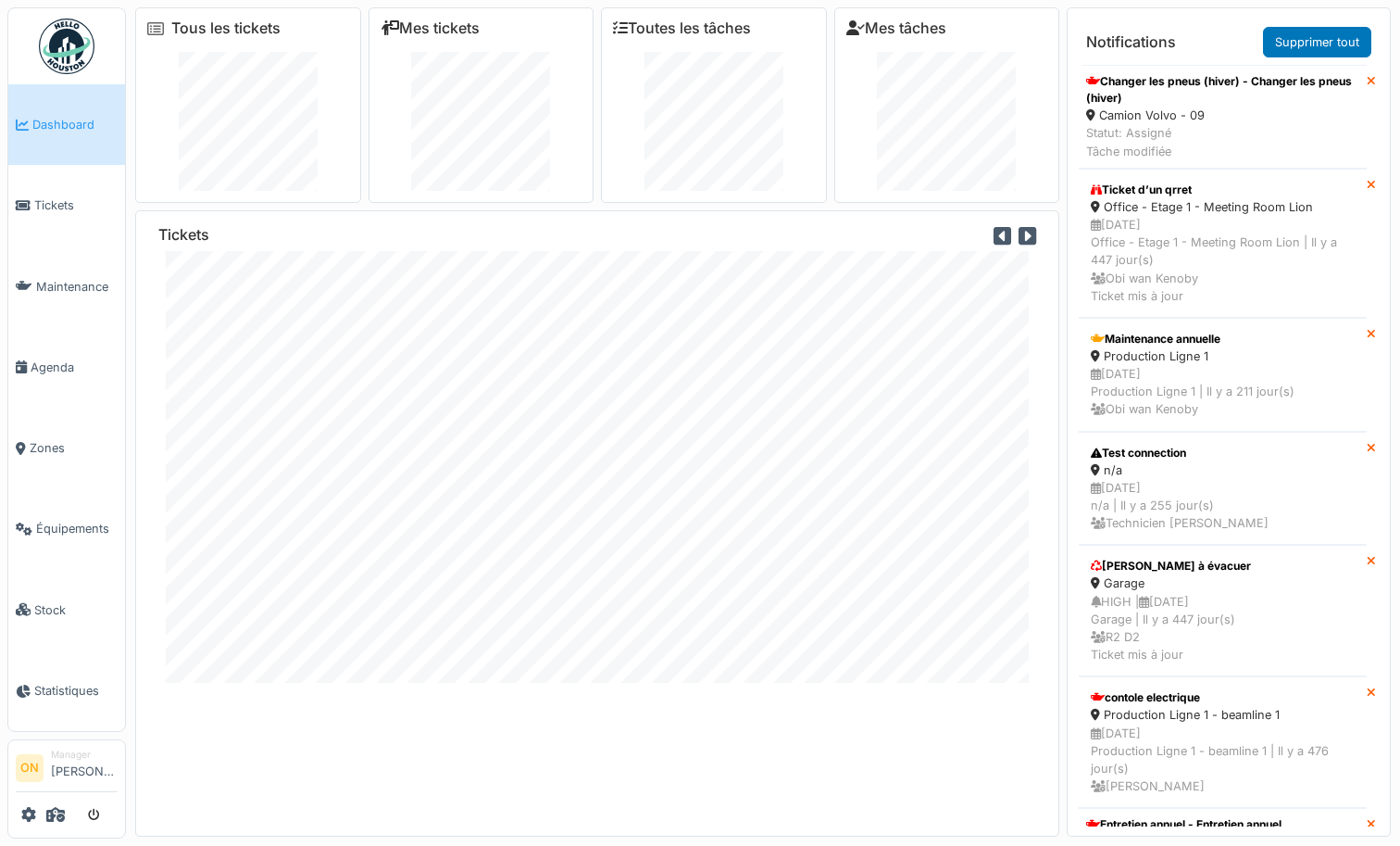
click at [1025, 239] on icon at bounding box center [1027, 236] width 18 height 21
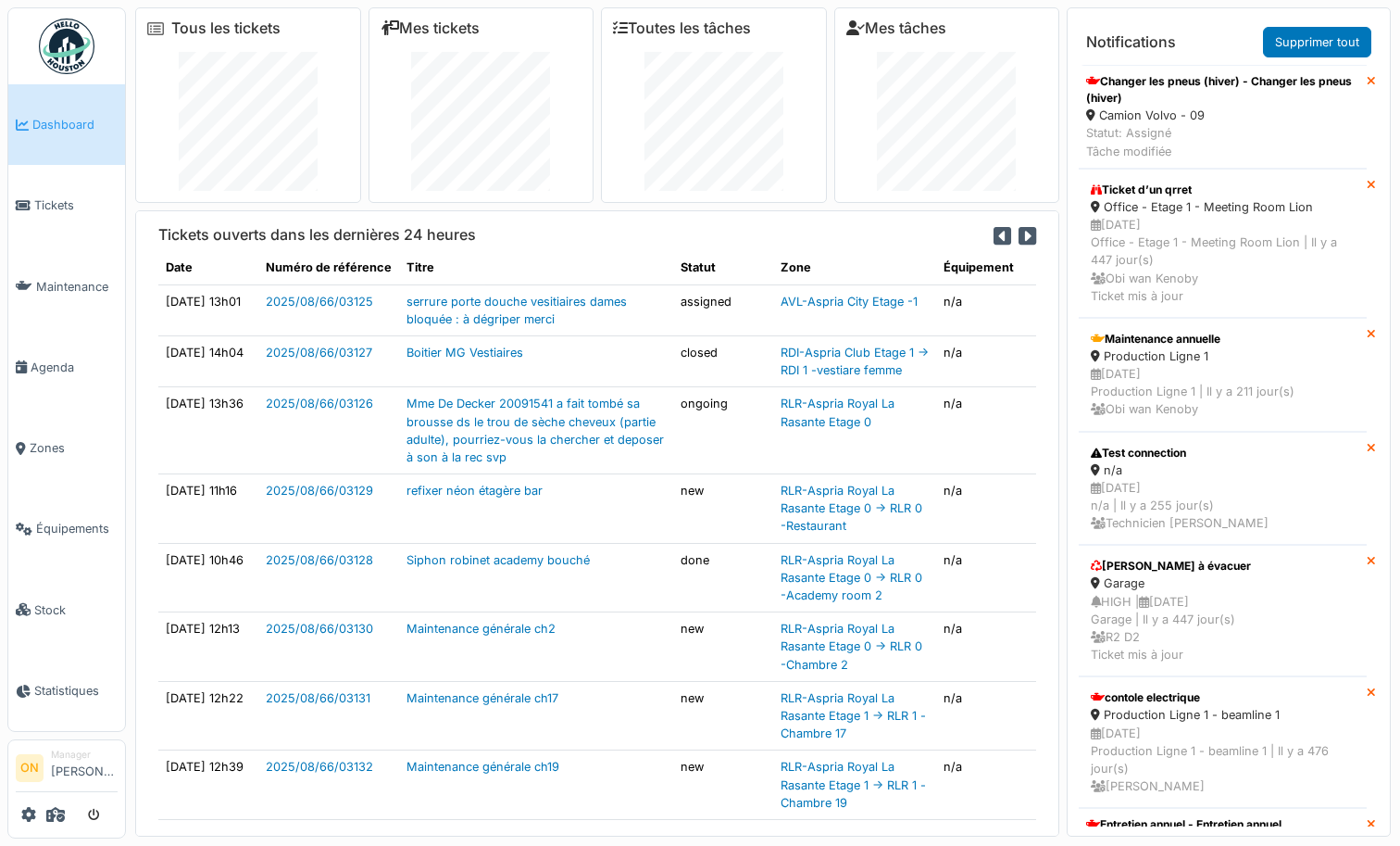
click at [1038, 240] on div "Tickets ouverts dans les dernières 24 heures Date Numéro de référence Titre Sta…" at bounding box center [598, 530] width 893 height 609
click at [1030, 239] on icon at bounding box center [1027, 236] width 18 height 21
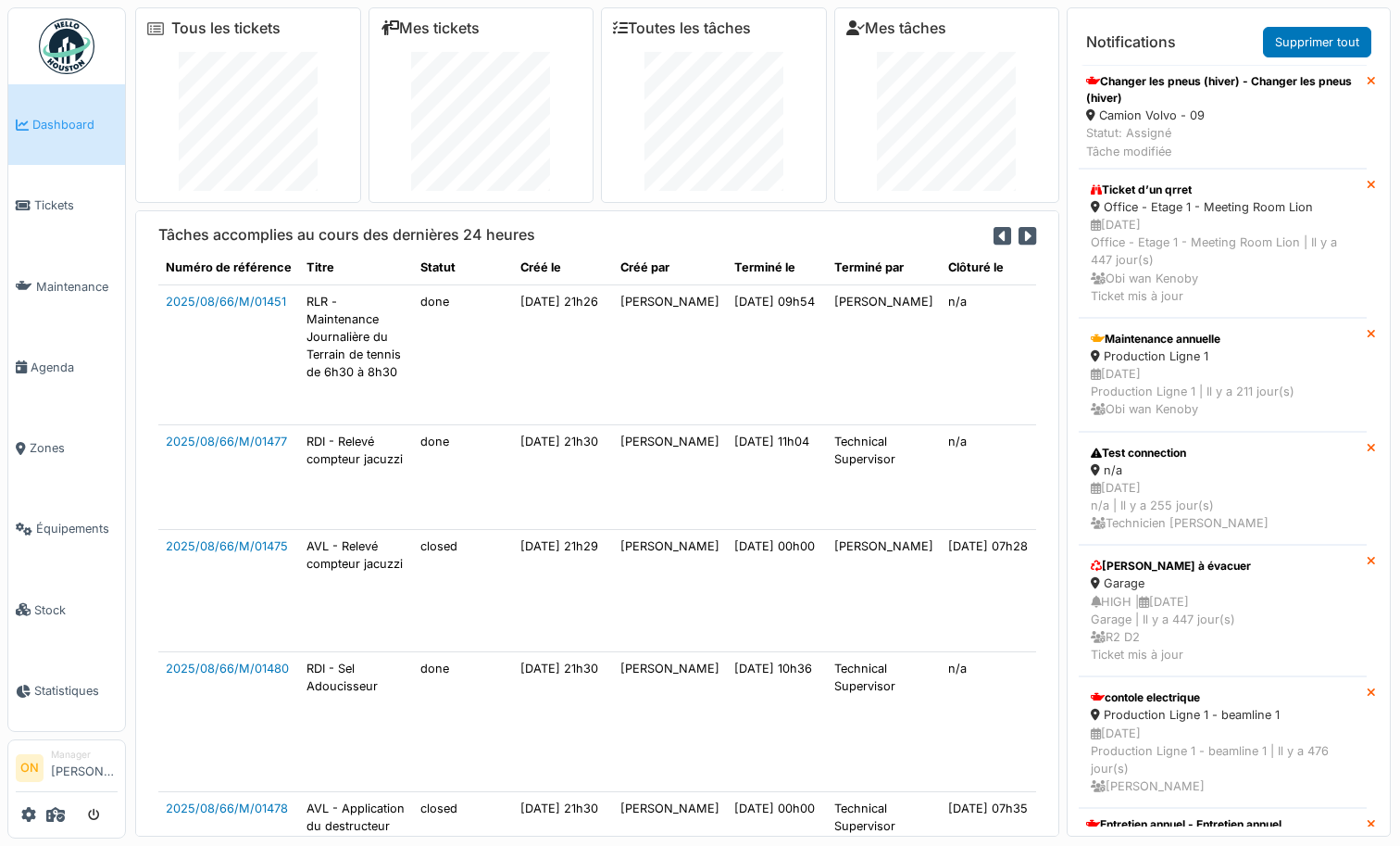
click at [1031, 239] on icon at bounding box center [1027, 236] width 18 height 21
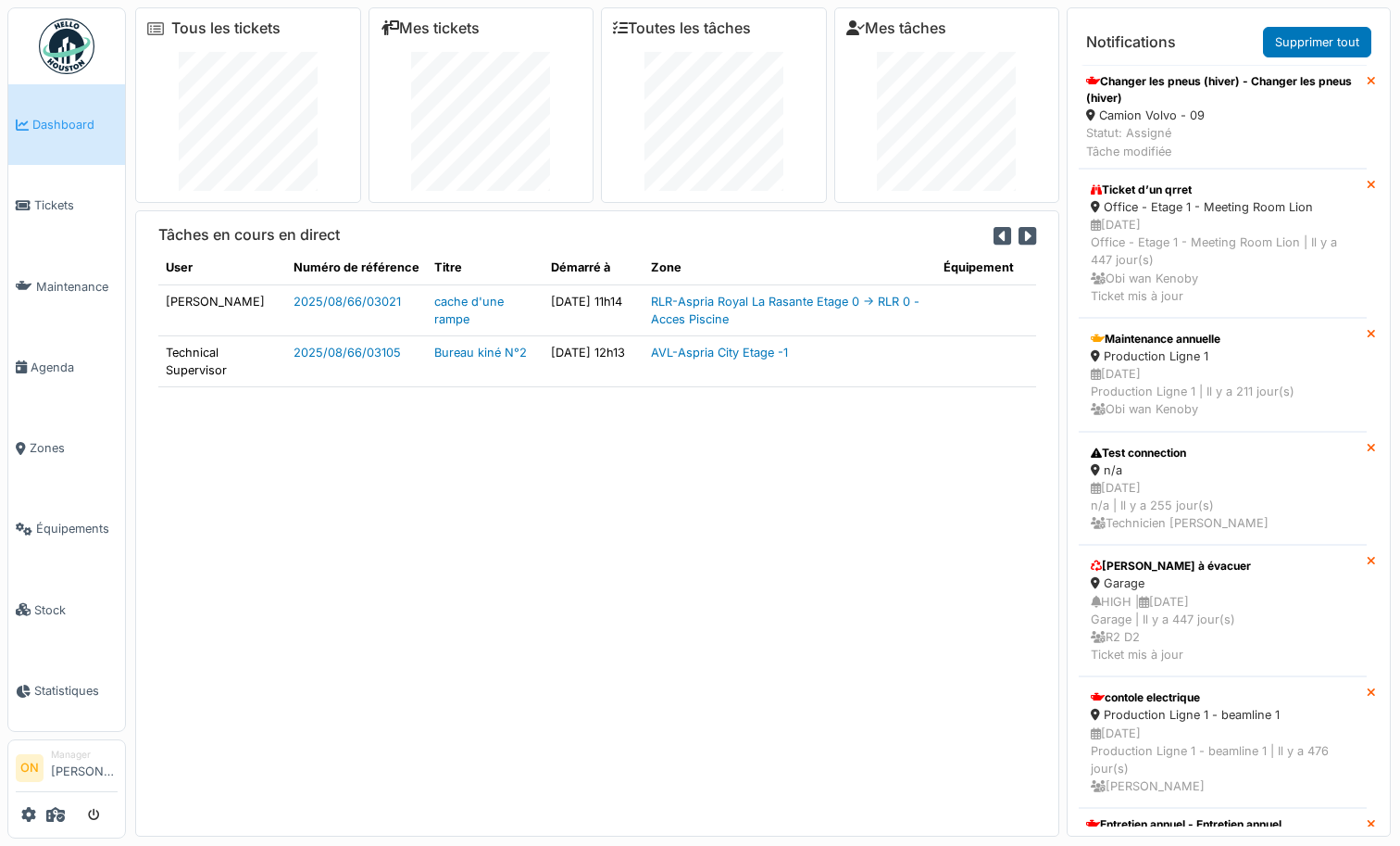
click at [1031, 239] on icon at bounding box center [1027, 236] width 18 height 21
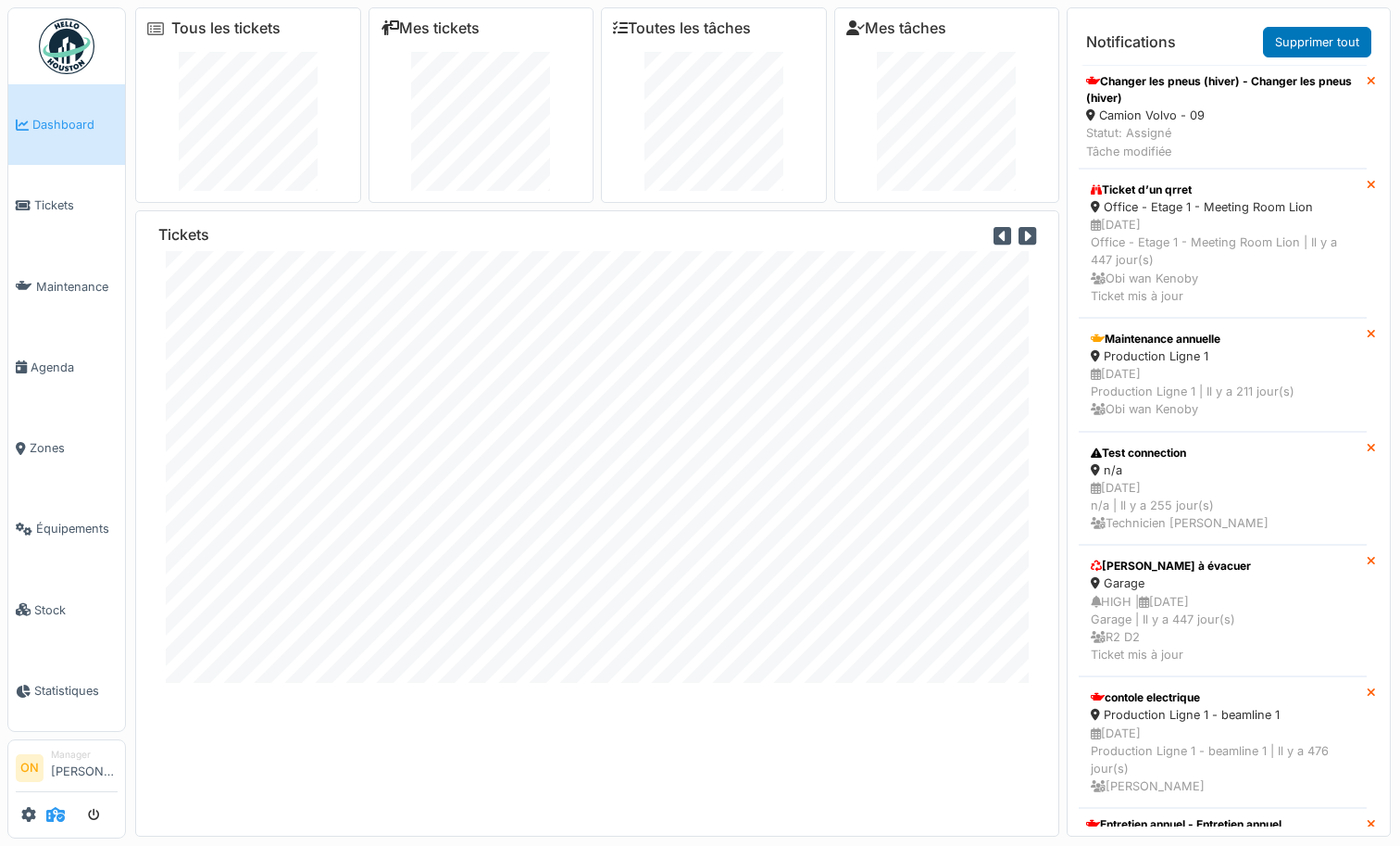
click at [58, 813] on icon at bounding box center [56, 814] width 19 height 15
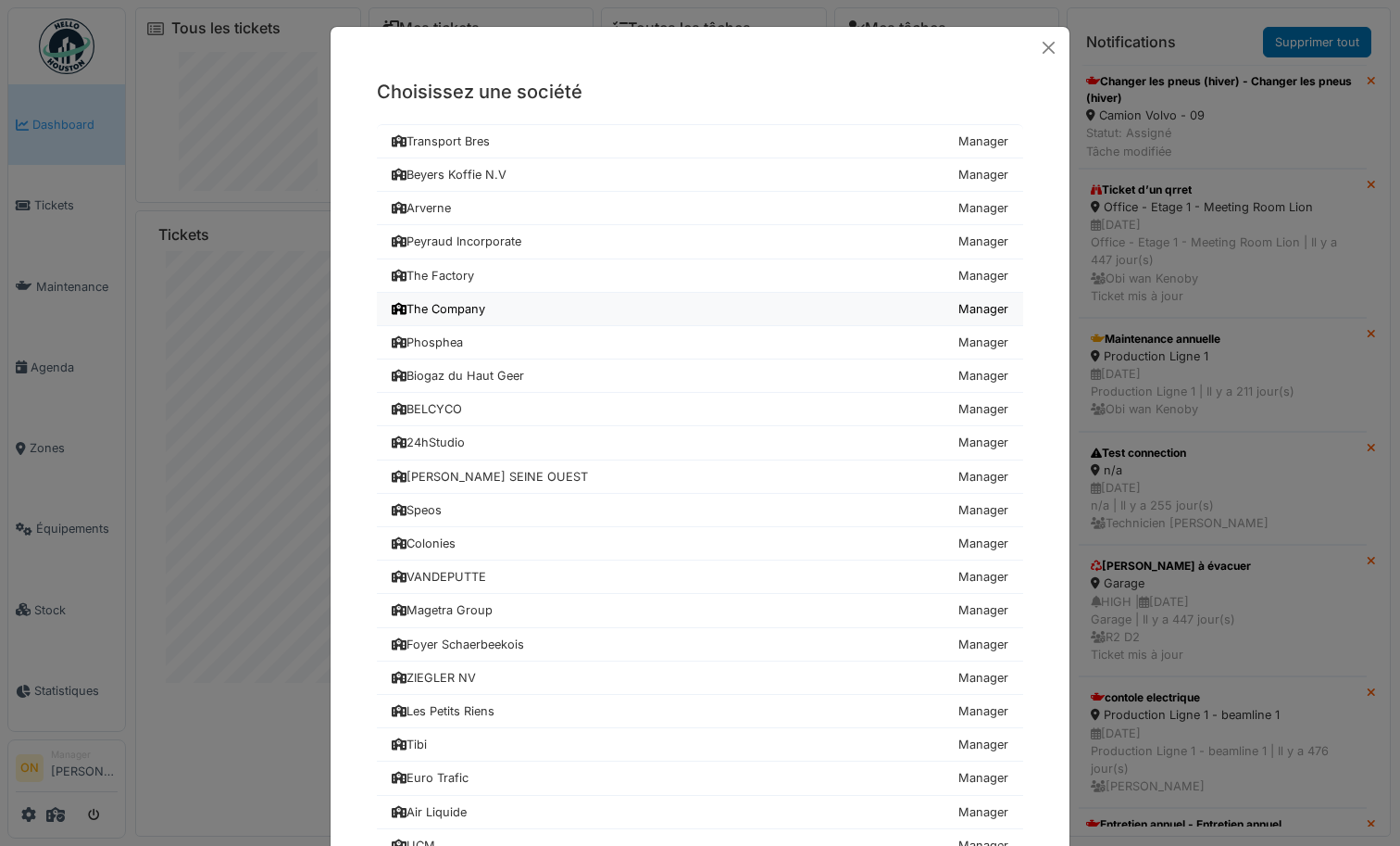
click at [437, 313] on div "The Company" at bounding box center [438, 309] width 93 height 18
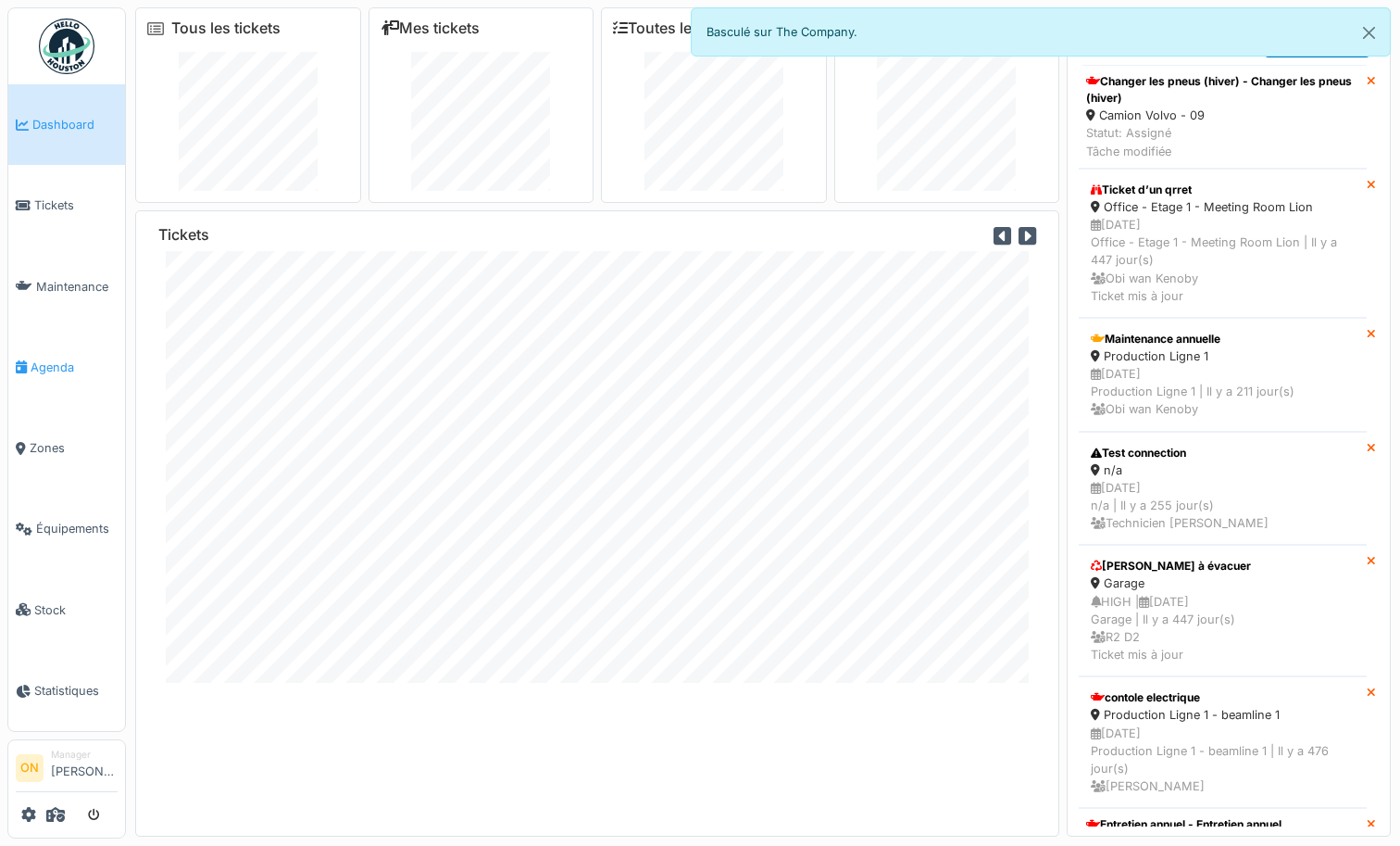
click at [42, 359] on span "Agenda" at bounding box center [74, 367] width 87 height 18
